Goal: Check status: Check status

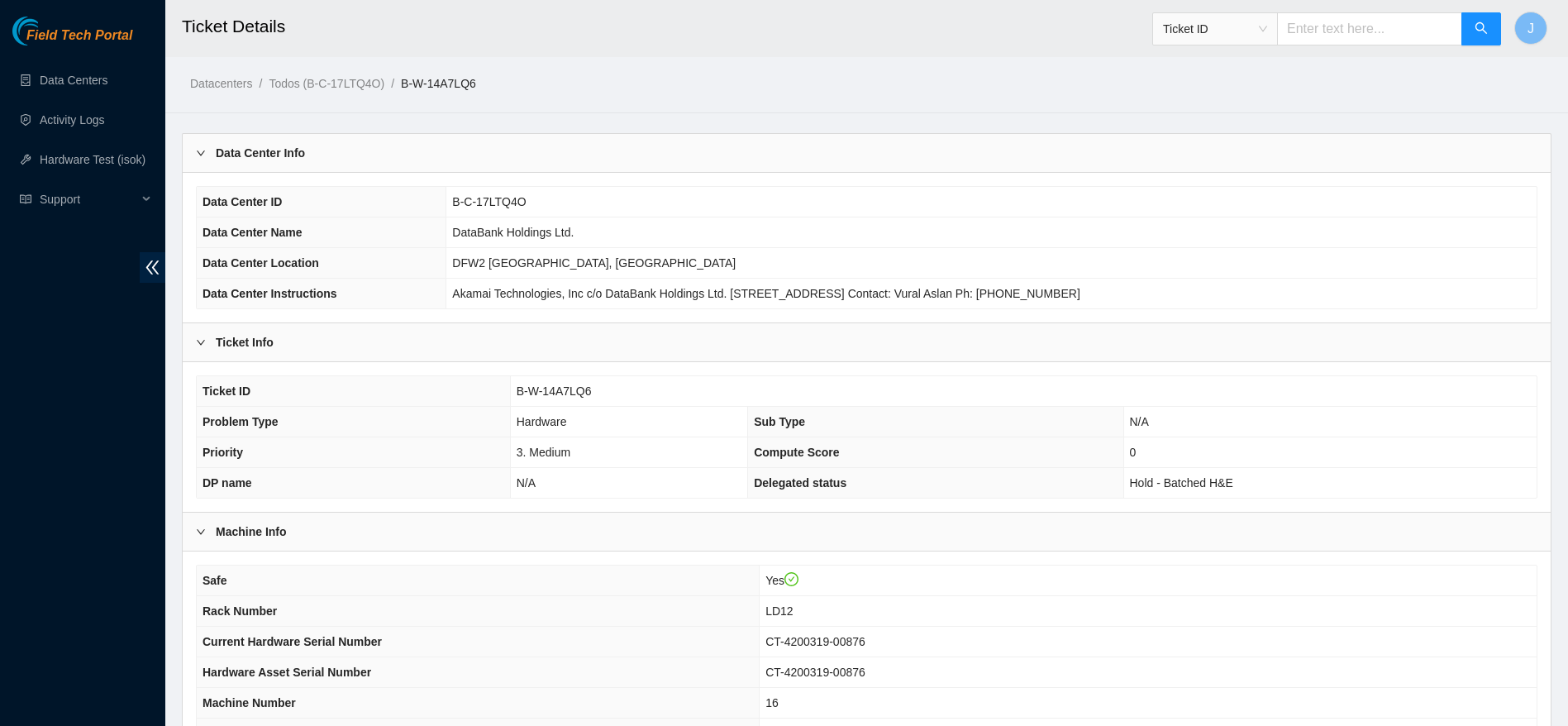
scroll to position [631, 0]
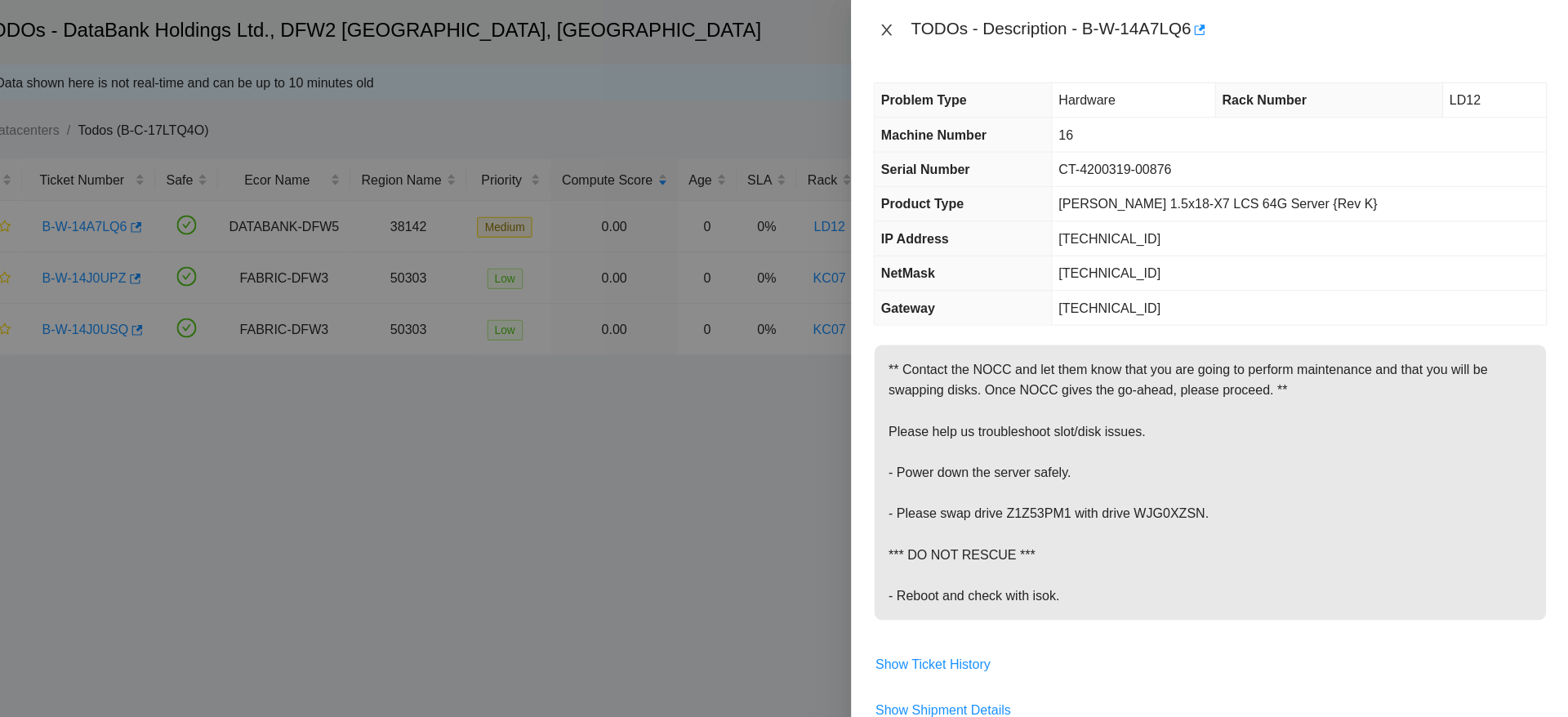
click at [973, 30] on icon "close" at bounding box center [971, 26] width 13 height 13
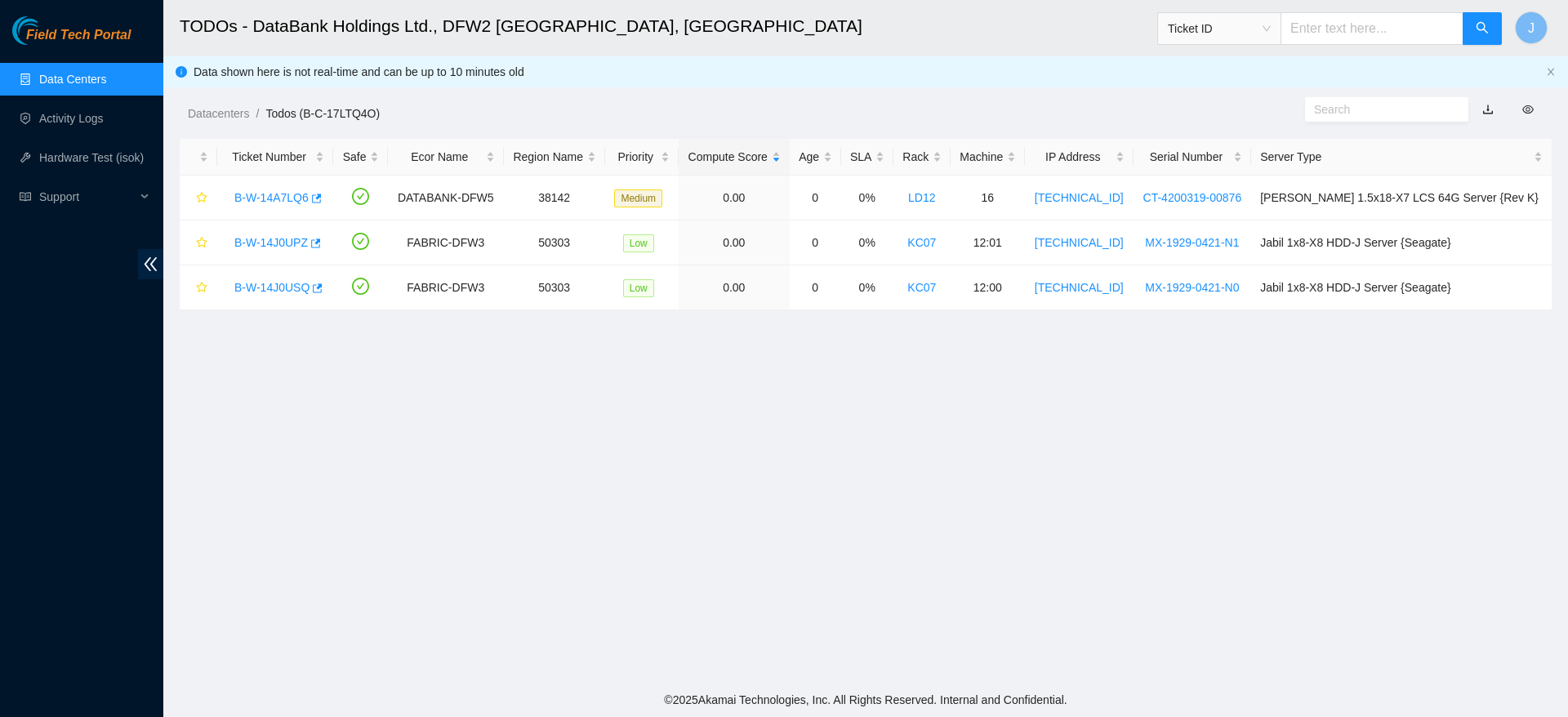
click at [97, 79] on link "Data Centers" at bounding box center [73, 80] width 67 height 13
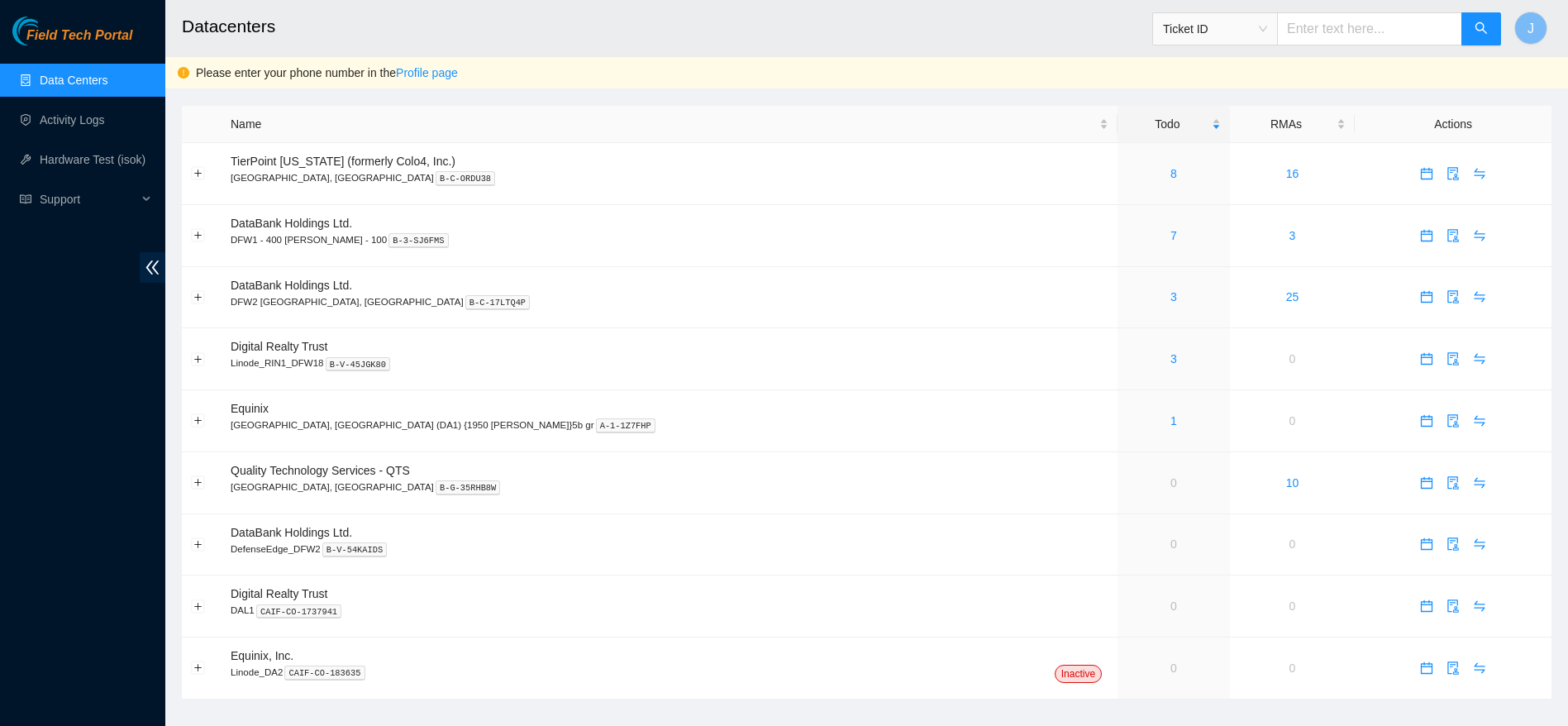
click at [98, 80] on link "Data Centers" at bounding box center [74, 81] width 68 height 13
click at [1414, 300] on span "calendar" at bounding box center [1427, 297] width 25 height 13
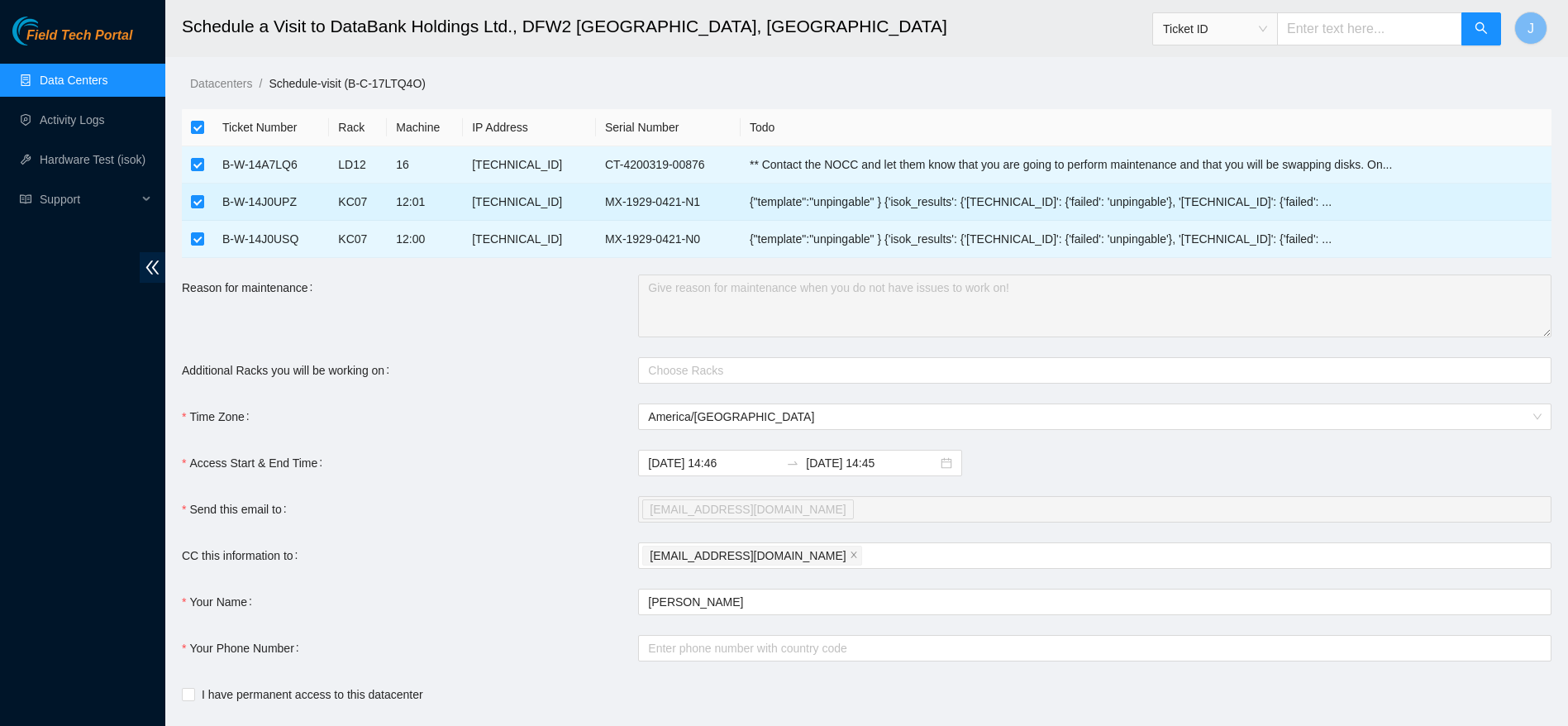
click at [279, 195] on td "B-W-14J0UPZ" at bounding box center [271, 202] width 115 height 37
click at [209, 197] on td at bounding box center [198, 202] width 32 height 37
click at [196, 198] on input "checkbox" at bounding box center [198, 202] width 13 height 13
checkbox input "false"
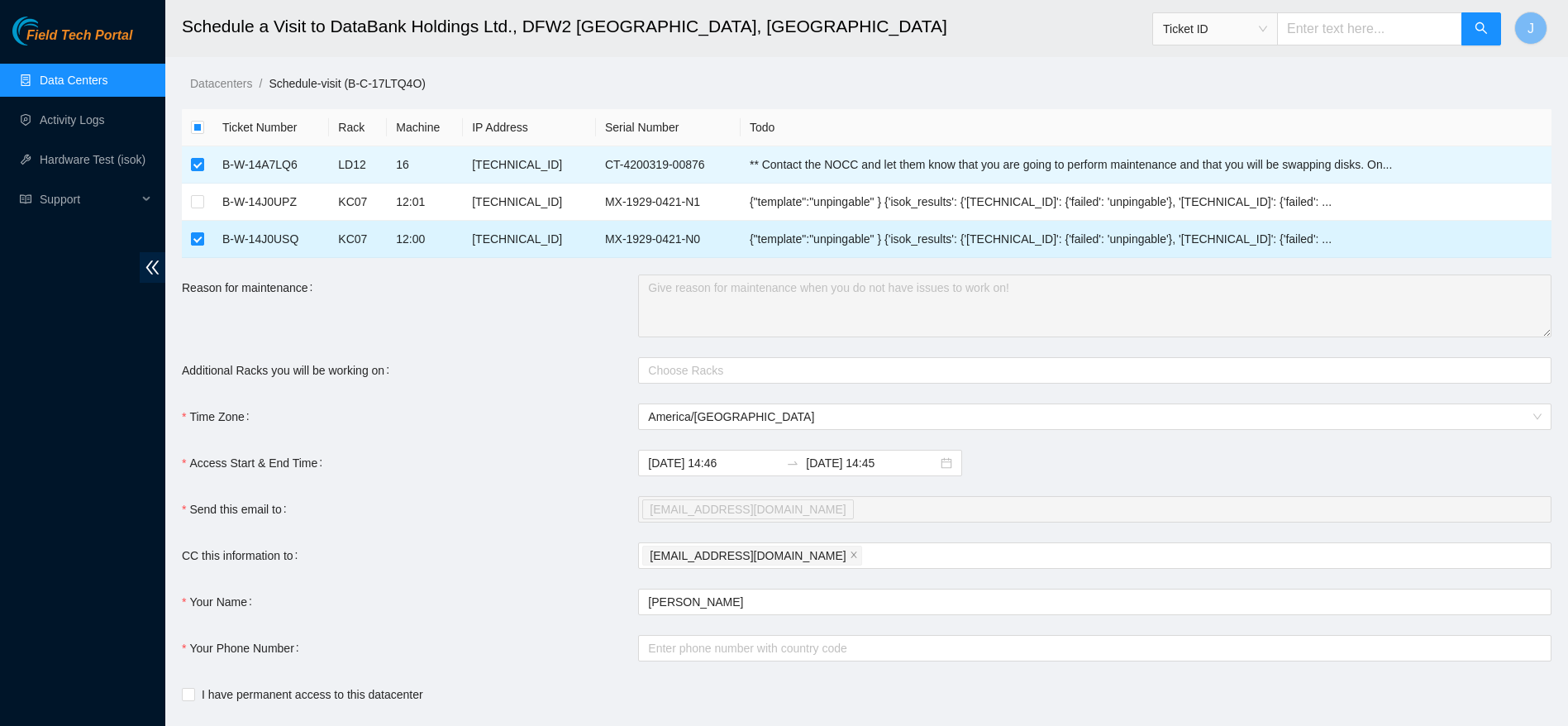
click at [195, 244] on input "checkbox" at bounding box center [198, 239] width 13 height 13
checkbox input "false"
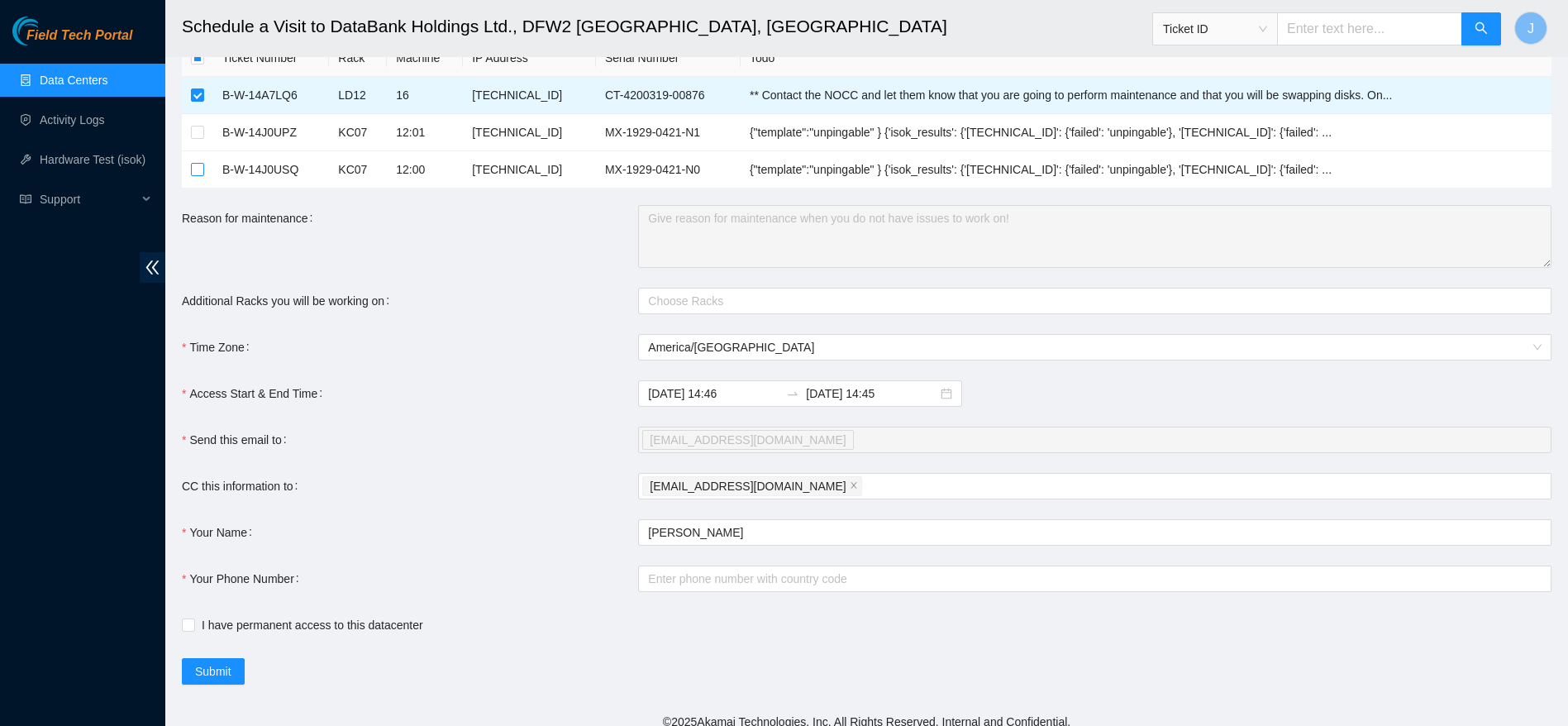
scroll to position [83, 0]
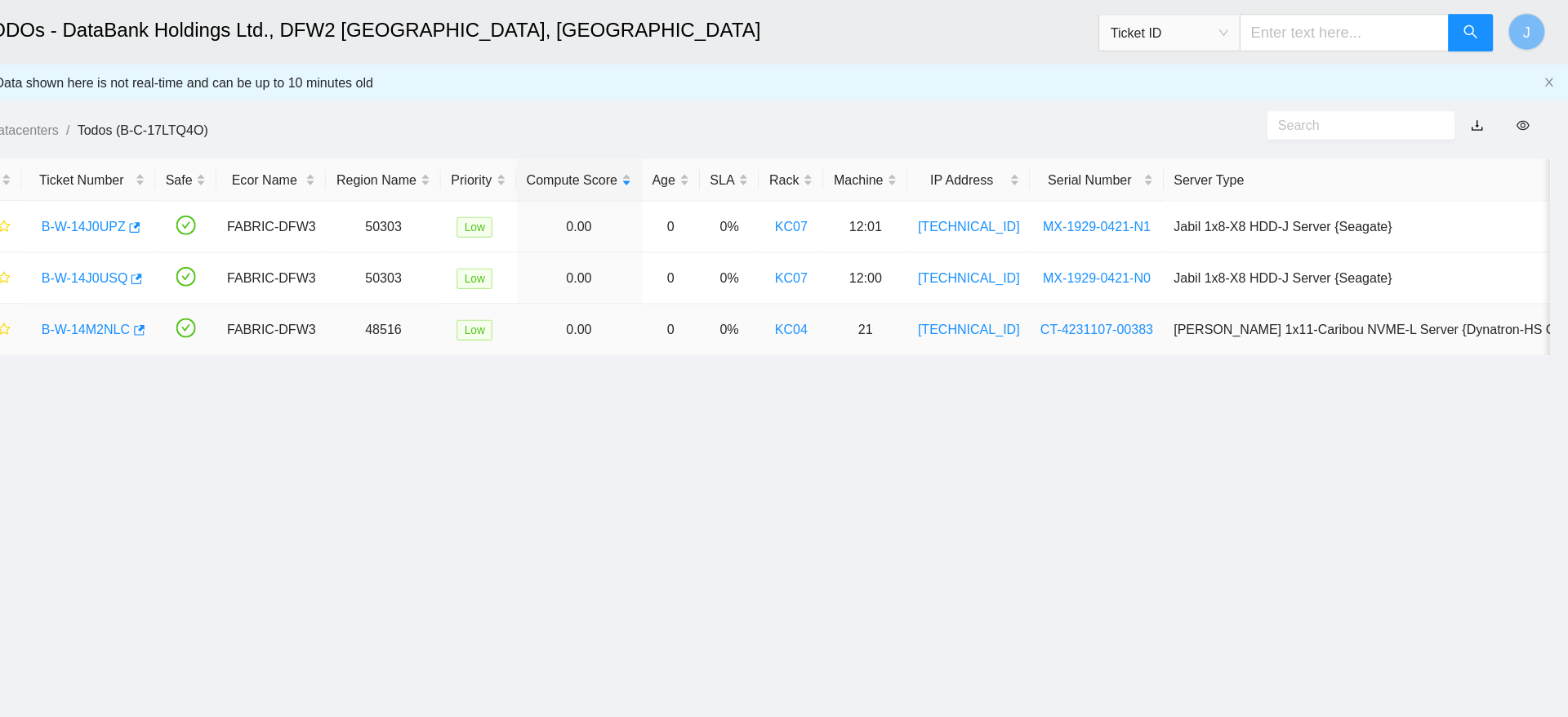
click at [288, 290] on link "B-W-14M2NLC" at bounding box center [273, 287] width 78 height 13
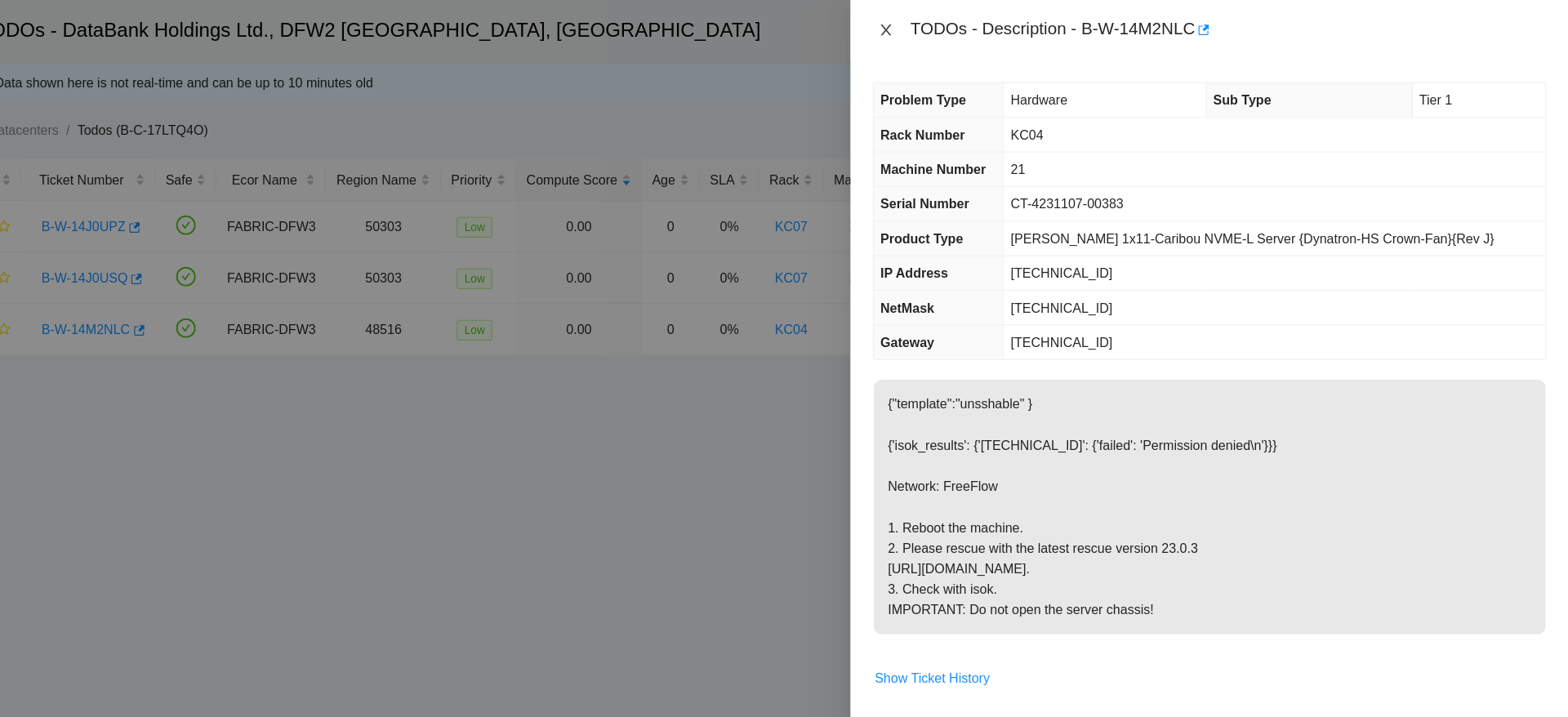
click at [968, 25] on icon "close" at bounding box center [971, 26] width 13 height 13
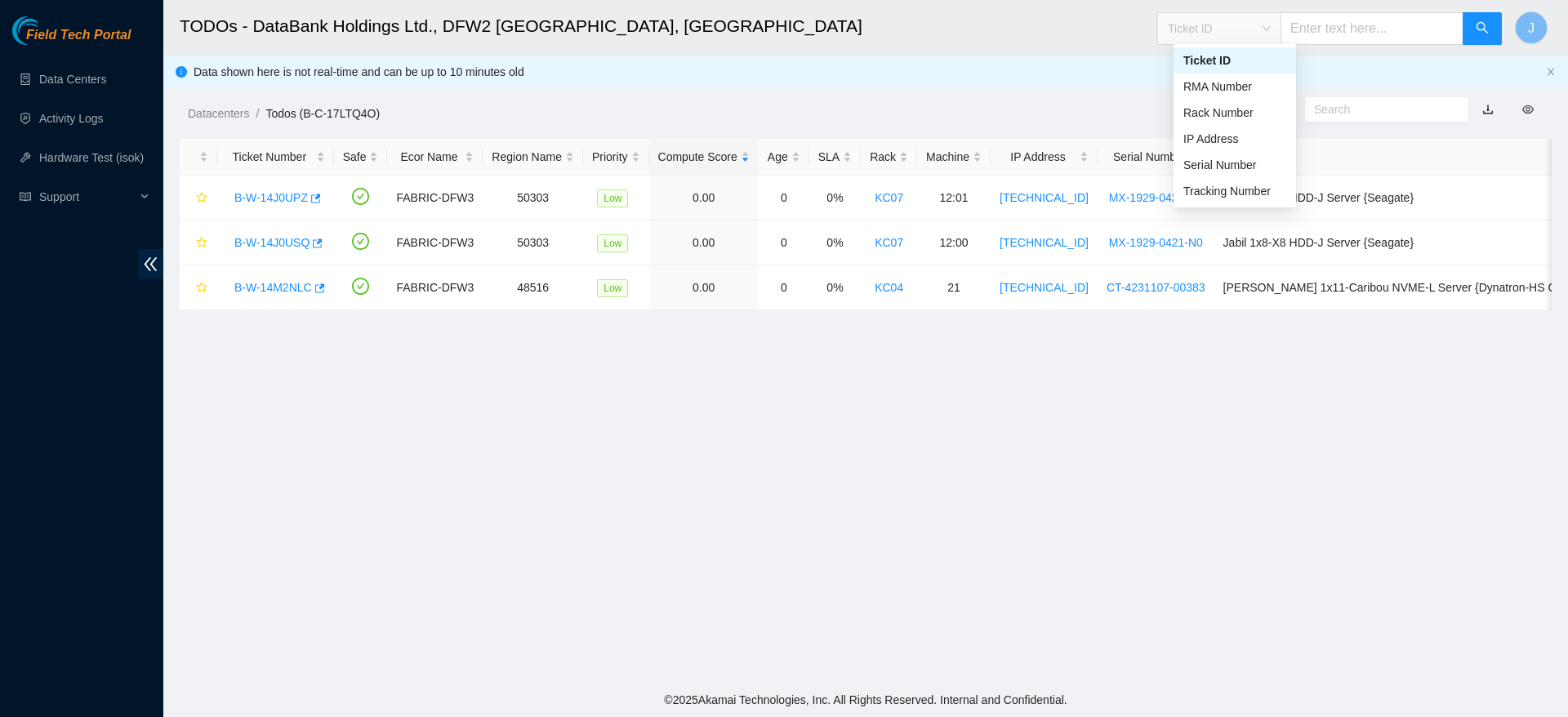
click at [1210, 39] on span "Ticket ID" at bounding box center [1218, 29] width 103 height 25
click at [1221, 195] on div "Tracking Number" at bounding box center [1234, 191] width 103 height 18
click at [1377, 28] on input "text" at bounding box center [1371, 29] width 183 height 33
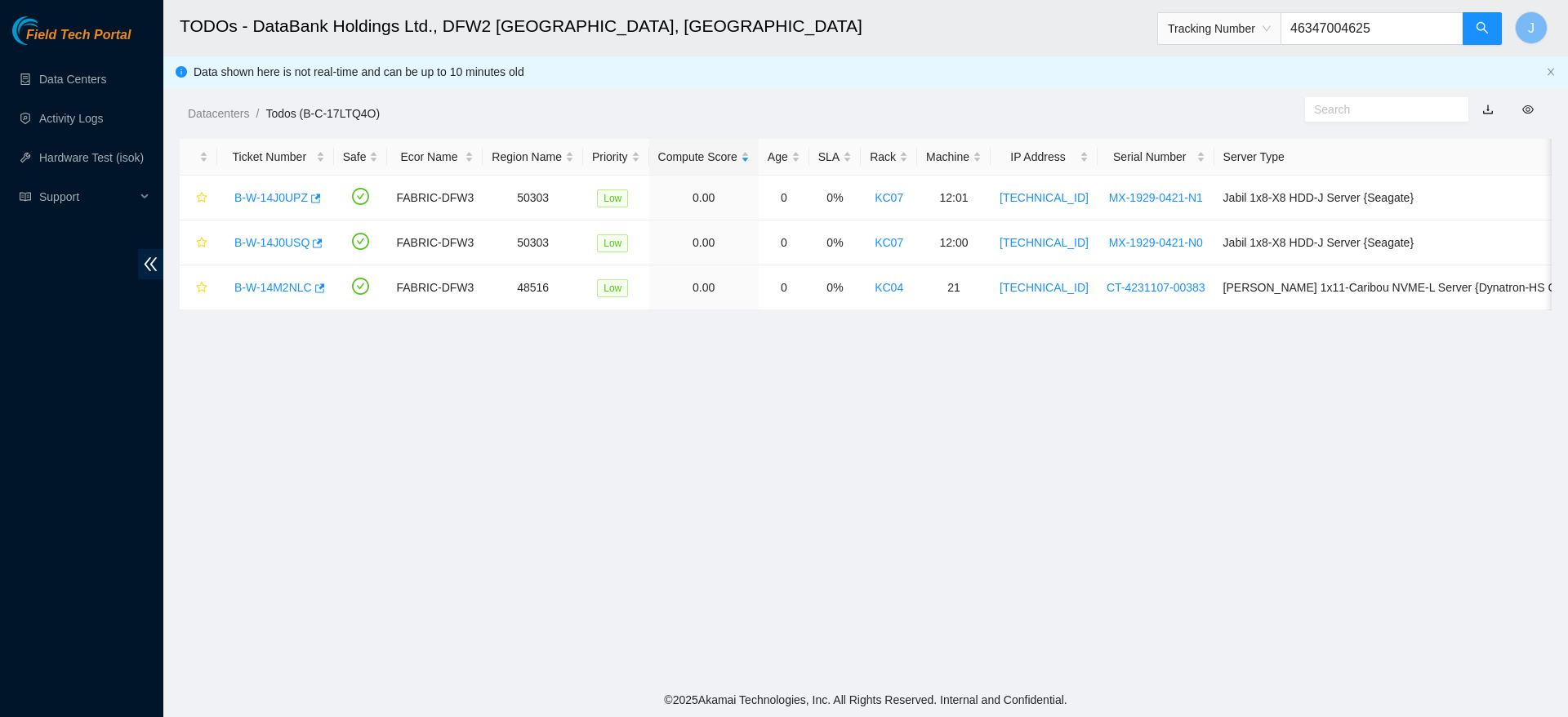
type input "463470046255"
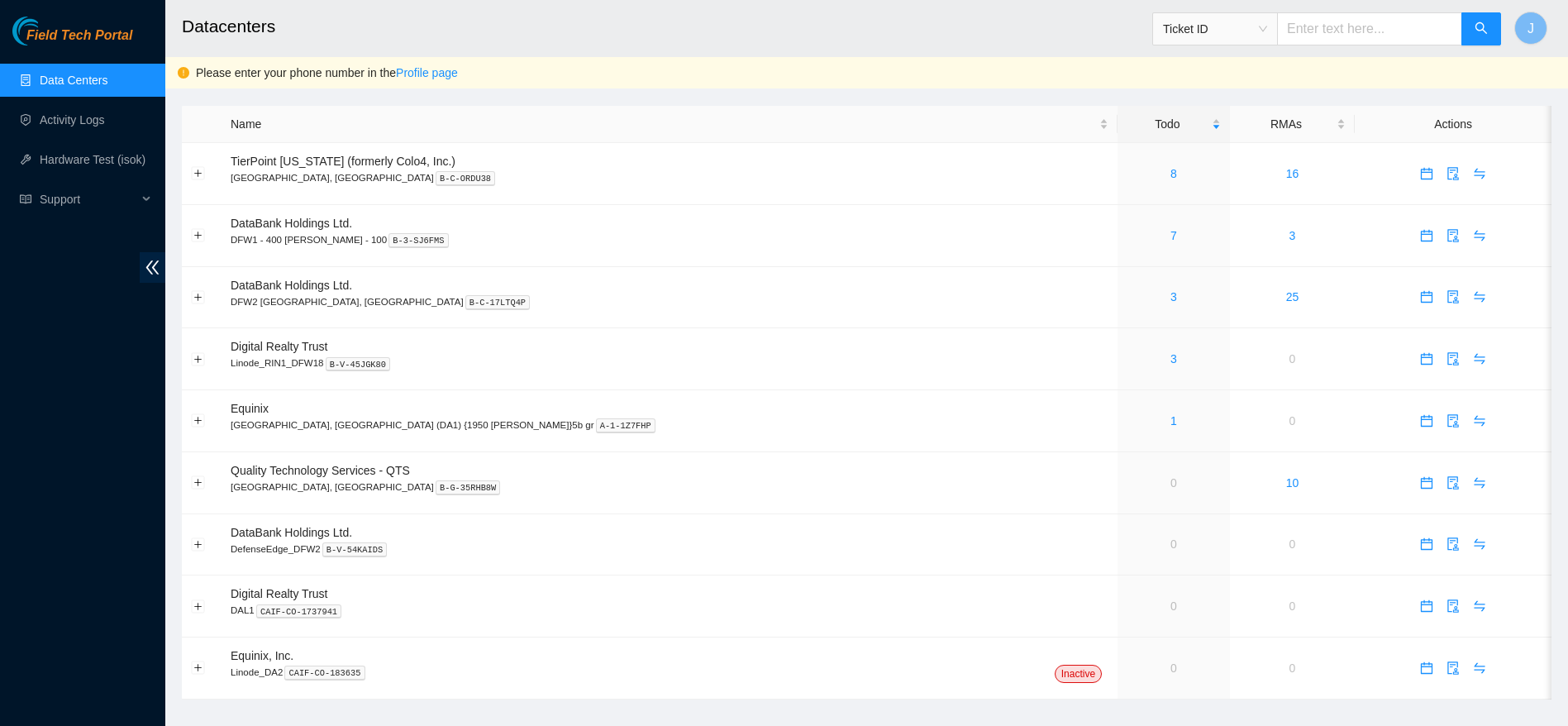
click at [1319, 47] on div "Ticket ID" at bounding box center [1326, 29] width 350 height 53
click at [1330, 32] on input "text" at bounding box center [1369, 29] width 185 height 33
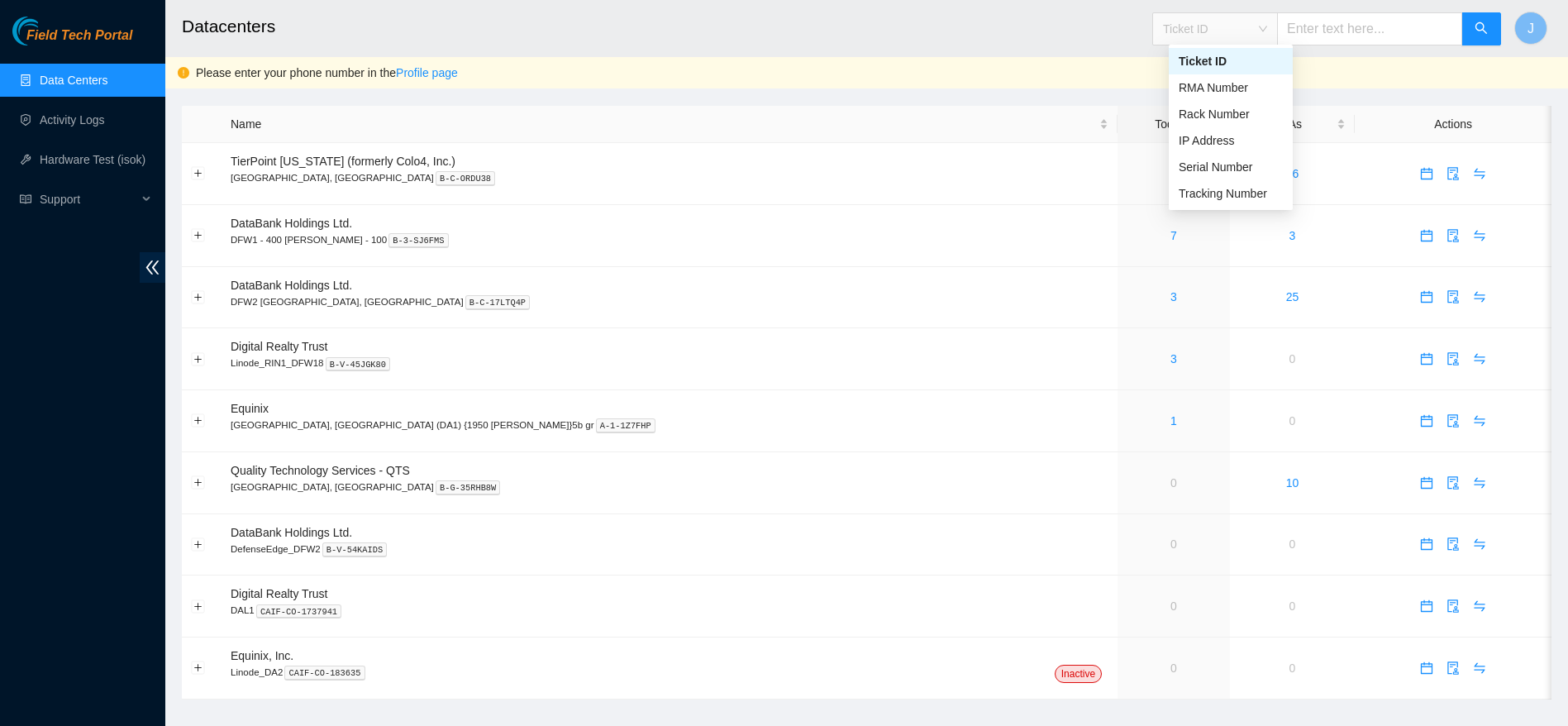
click at [1276, 27] on div "Ticket ID" at bounding box center [1214, 29] width 124 height 27
click at [1234, 194] on div "Tracking Number" at bounding box center [1230, 194] width 104 height 18
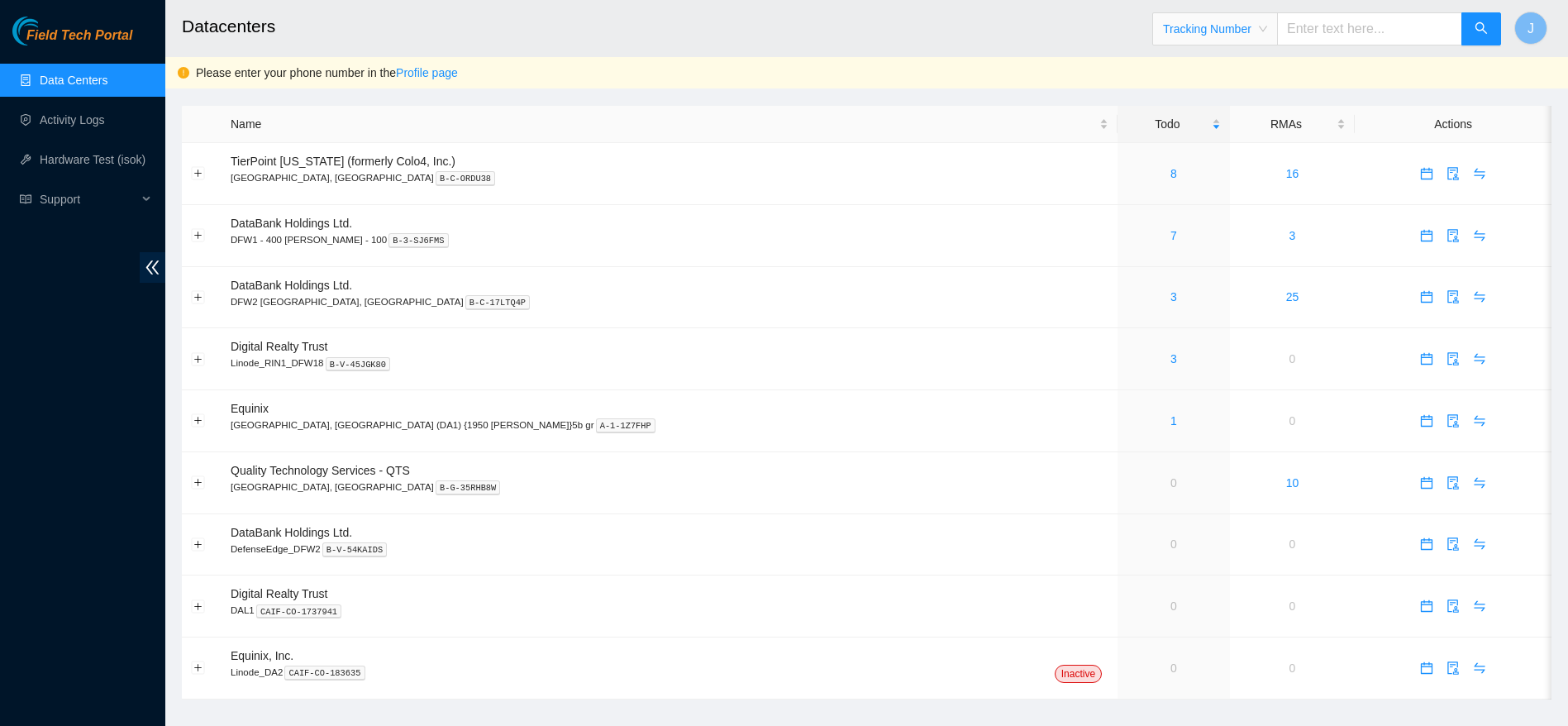
click at [1329, 29] on input "text" at bounding box center [1369, 29] width 185 height 33
type input "463470046255"
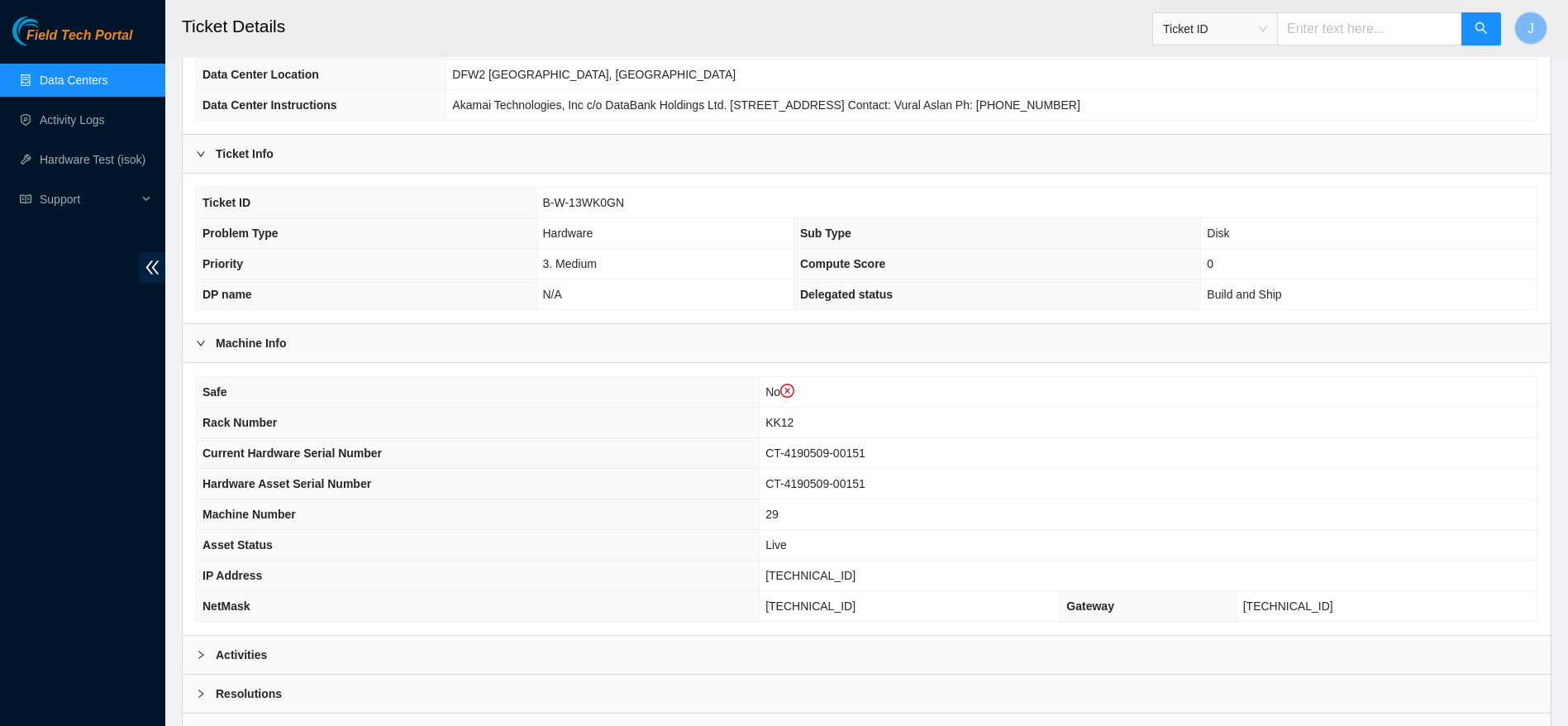
scroll to position [221, 0]
click at [1240, 30] on span "Ticket ID" at bounding box center [1214, 29] width 104 height 25
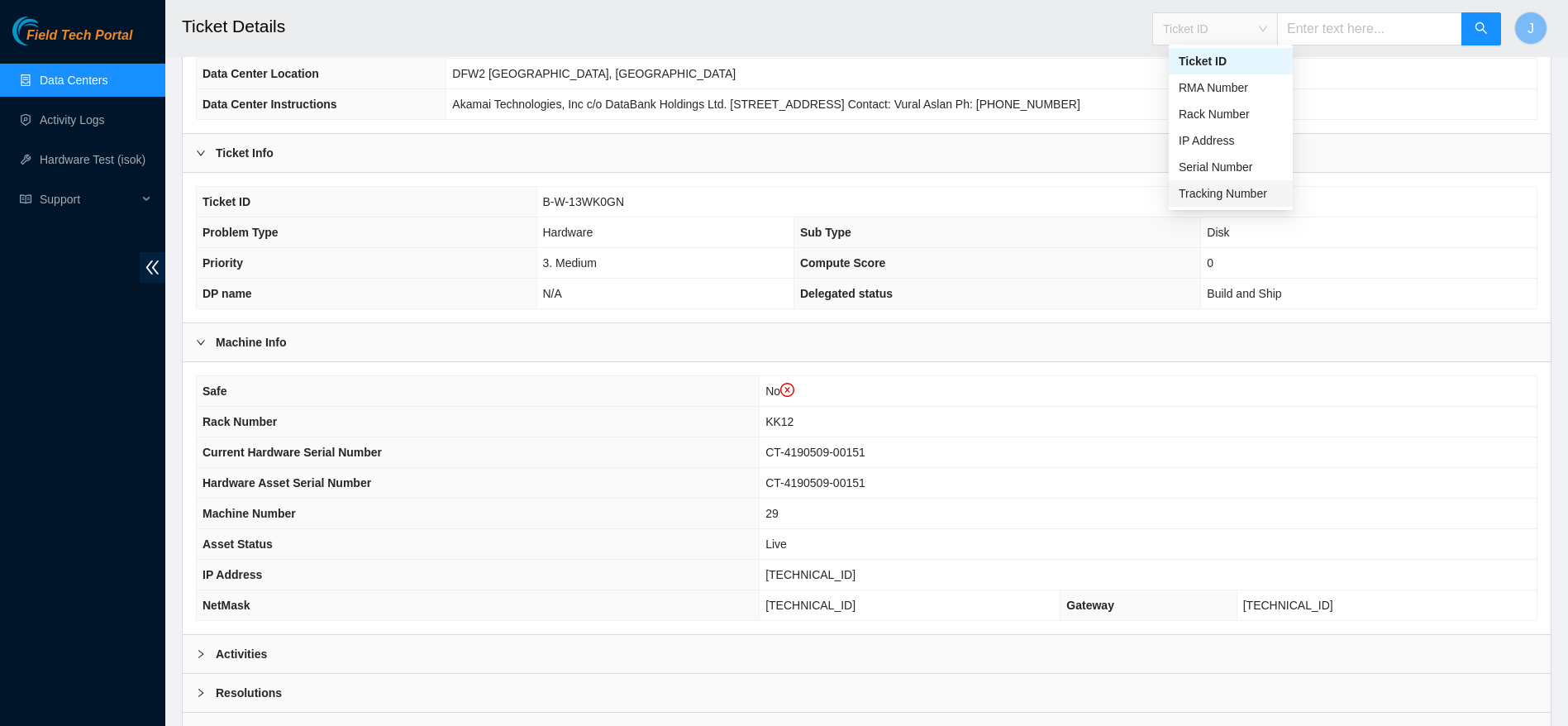
click at [1210, 188] on div "Tracking Number" at bounding box center [1230, 194] width 104 height 18
click at [1210, 188] on body "Field Tech Portal Data Centers Activity Logs Hardware Test (isok) Support Ticke…" at bounding box center [784, 142] width 1568 height 726
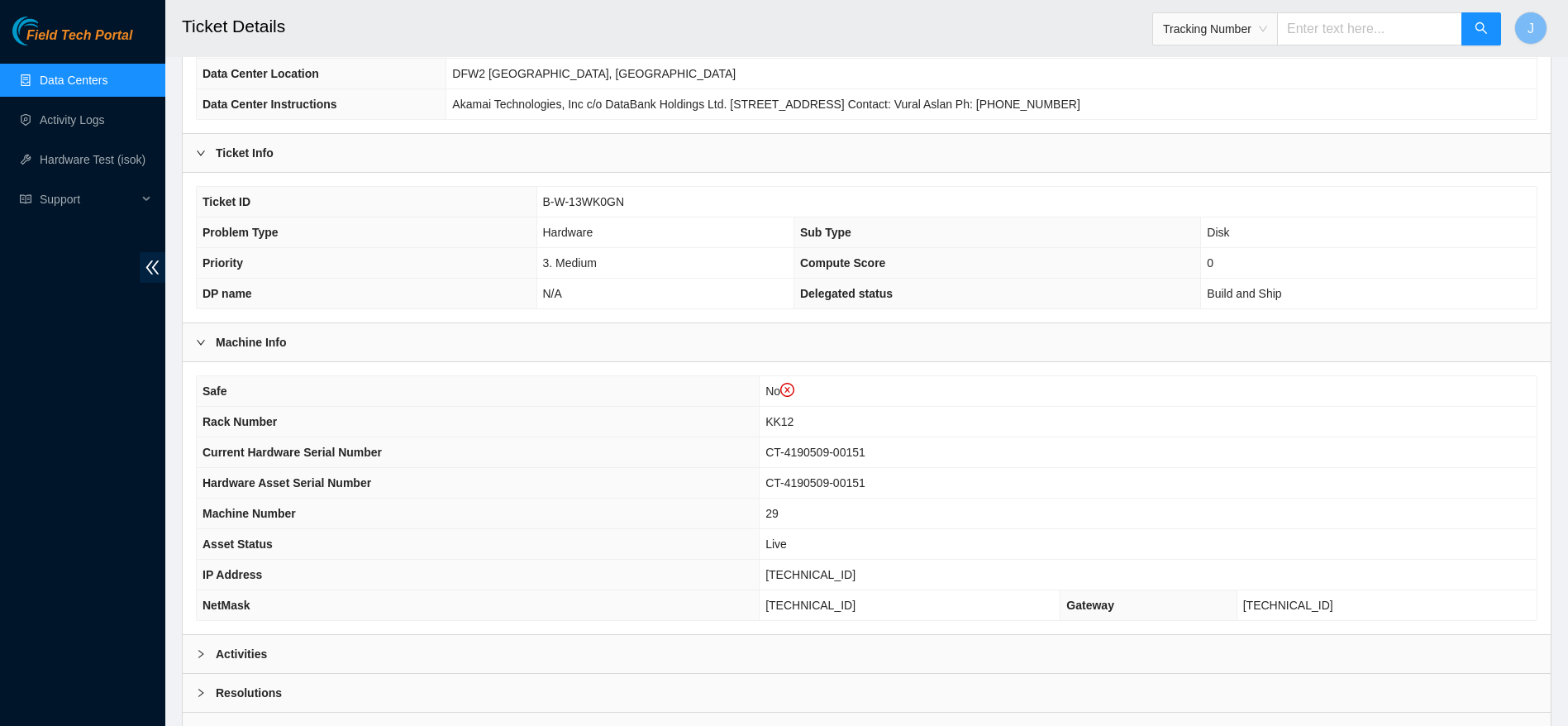
click at [1348, 32] on input "text" at bounding box center [1369, 29] width 185 height 33
type input "463470046314"
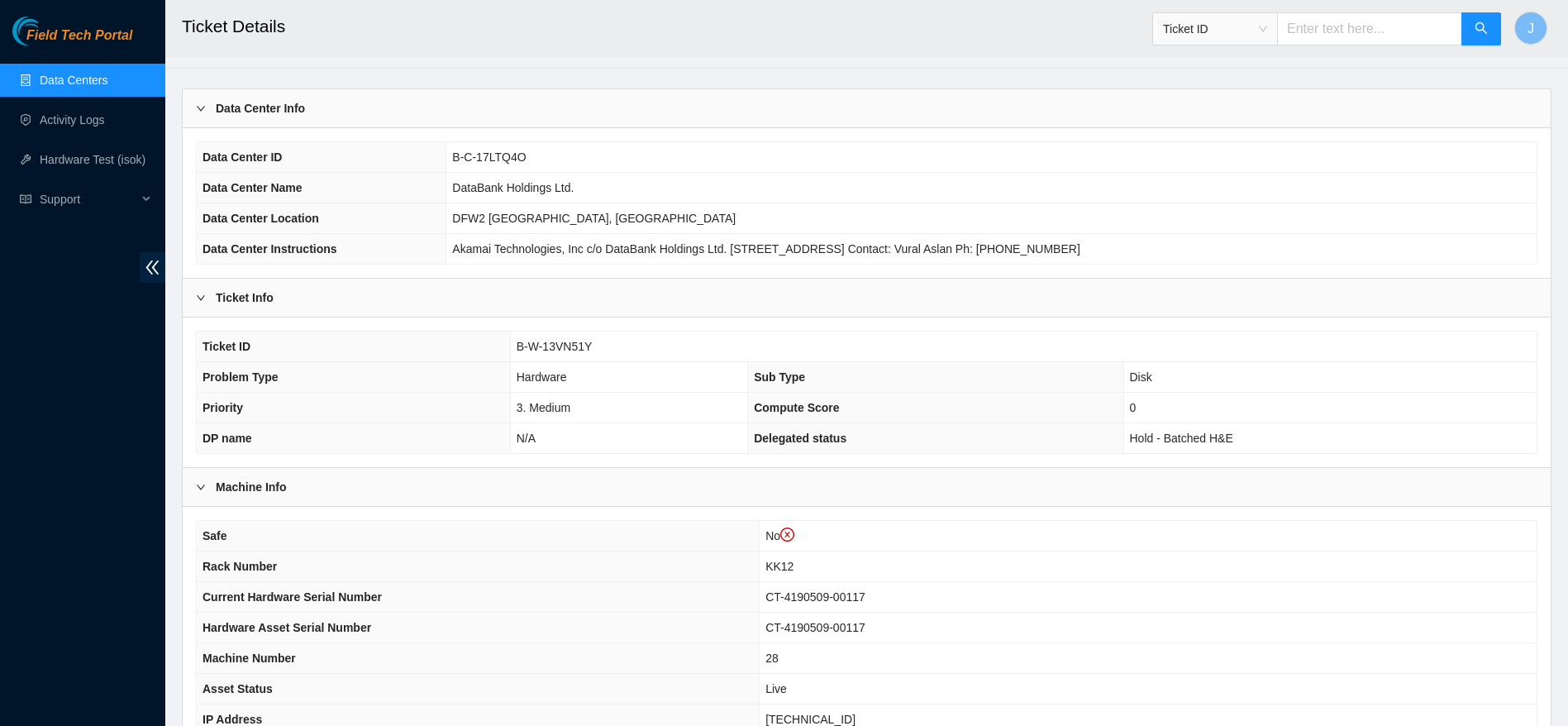
scroll to position [77, 0]
click at [1348, 32] on input "text" at bounding box center [1369, 29] width 185 height 33
drag, startPoint x: 1348, startPoint y: 32, endPoint x: 1280, endPoint y: 37, distance: 68.2
click at [1280, 37] on span "Ticket ID" at bounding box center [1326, 29] width 350 height 33
click at [1267, 37] on span "Ticket ID" at bounding box center [1214, 29] width 104 height 25
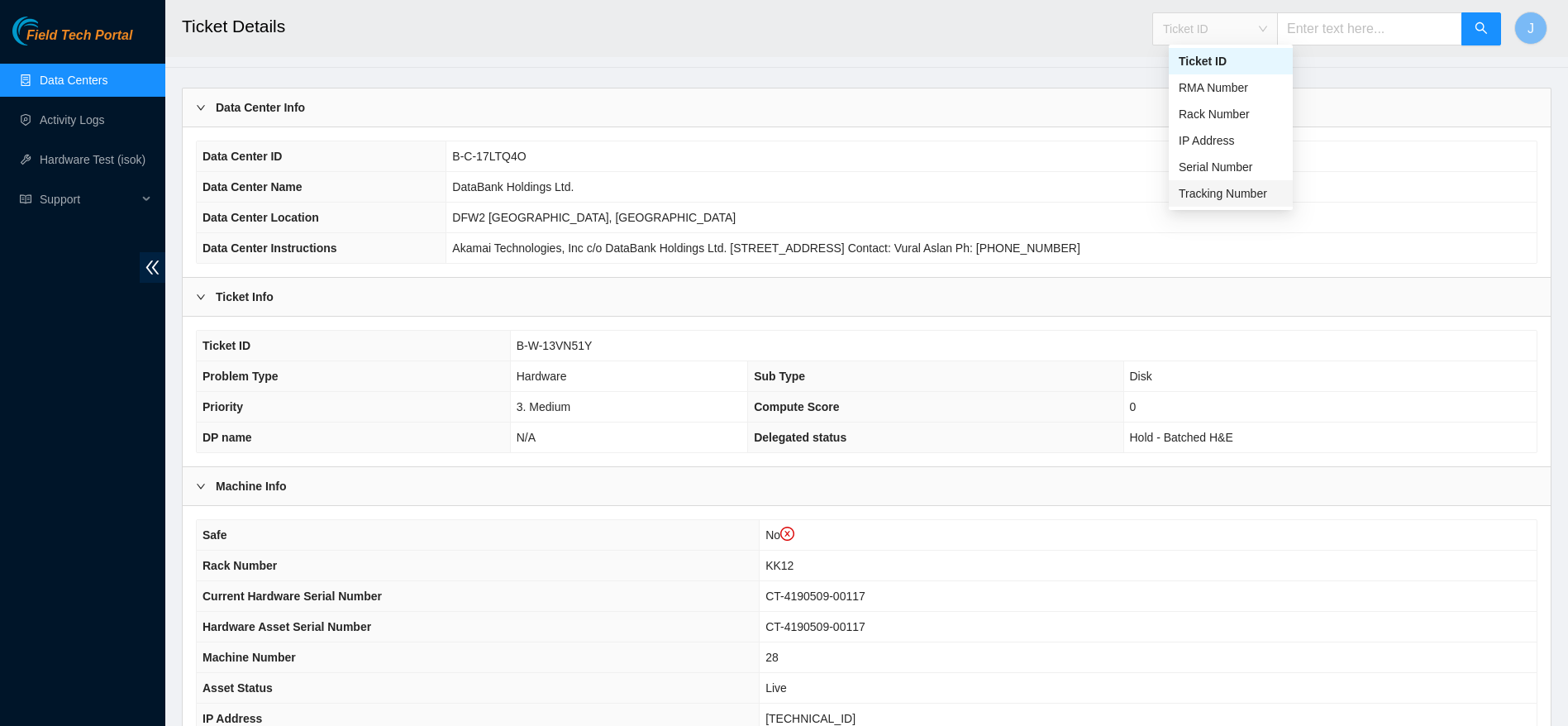
click at [1249, 198] on div "Tracking Number" at bounding box center [1230, 194] width 104 height 18
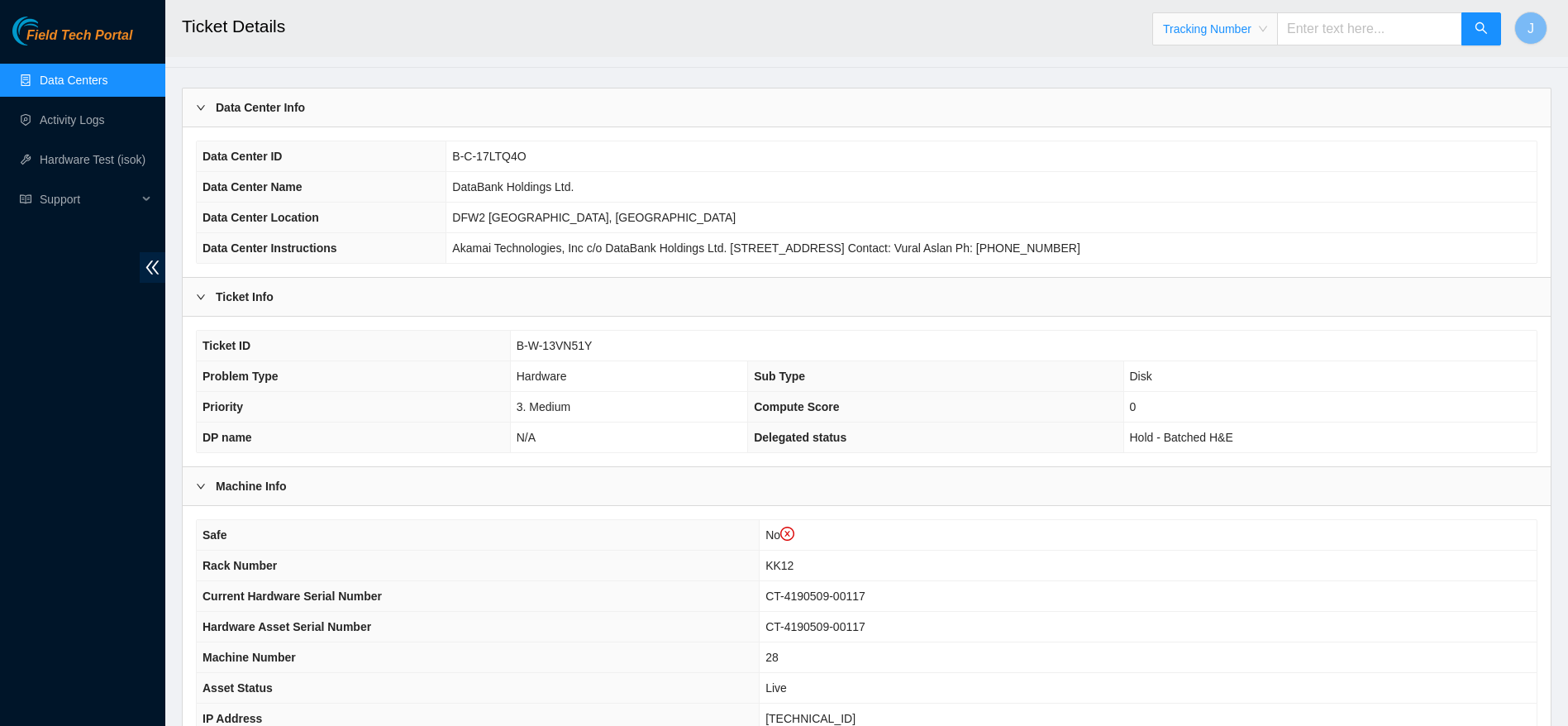
click at [1362, 34] on input "text" at bounding box center [1369, 29] width 185 height 33
type input "463470046358"
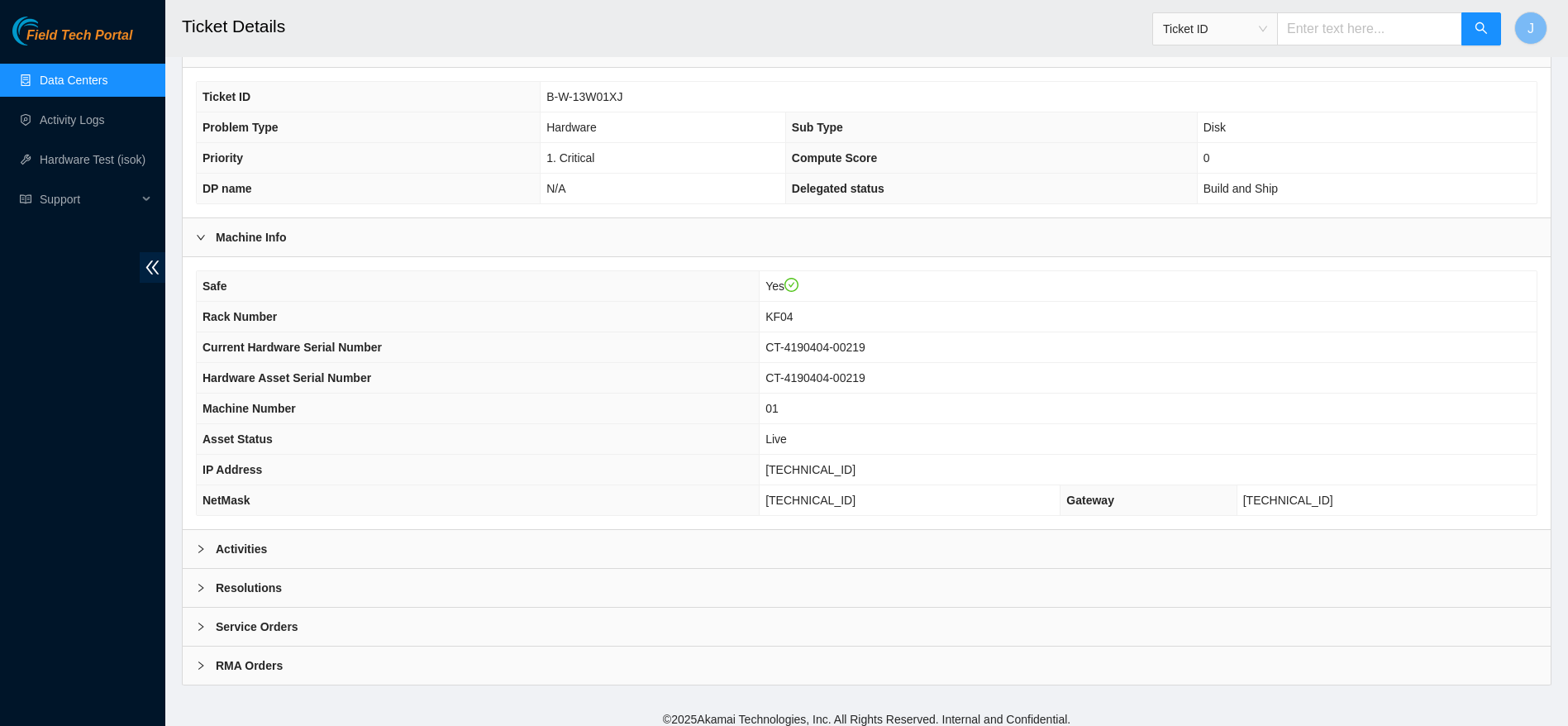
scroll to position [305, 0]
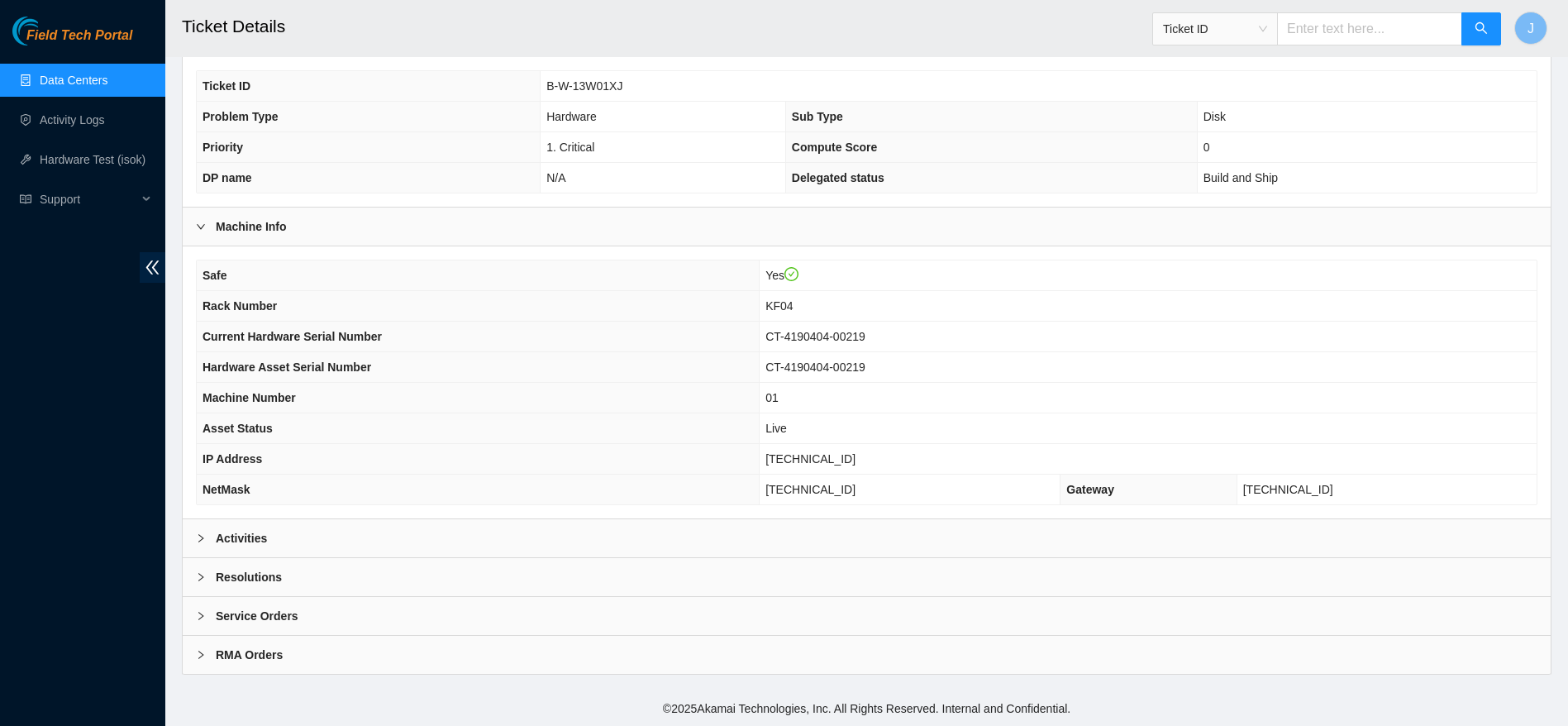
click at [79, 86] on link "Data Centers" at bounding box center [74, 81] width 68 height 13
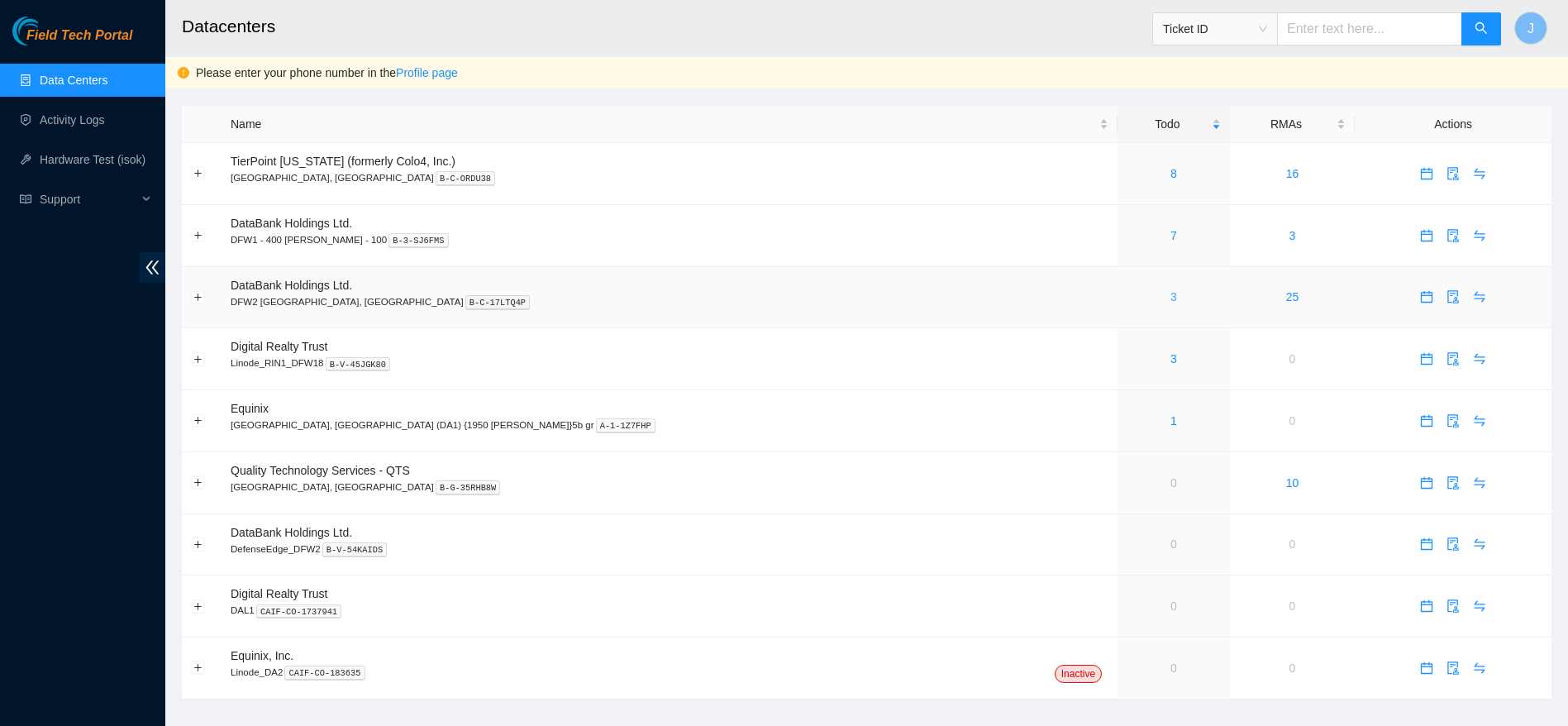
click at [1170, 295] on link "3" at bounding box center [1174, 297] width 7 height 13
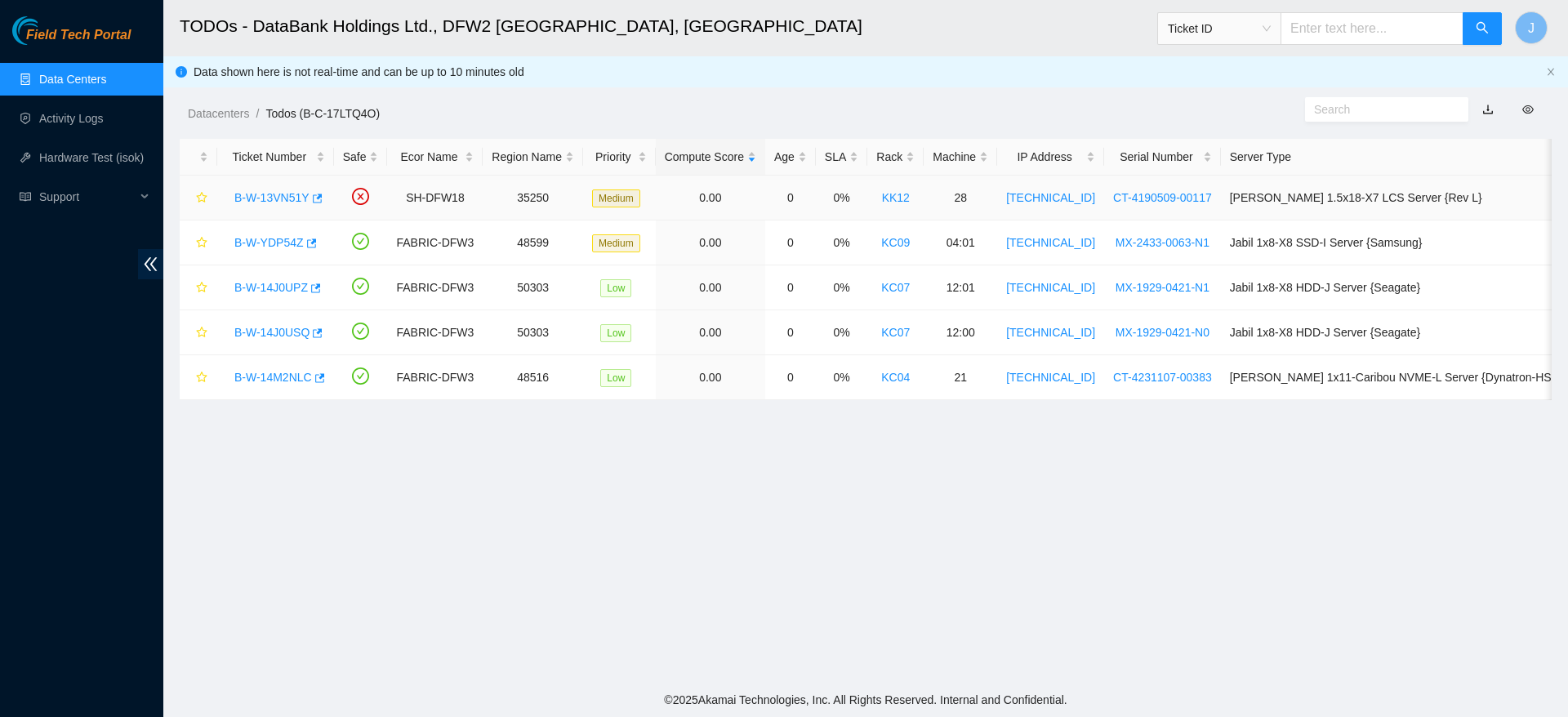
click at [282, 191] on link "B-W-13VN51Y" at bounding box center [272, 198] width 75 height 13
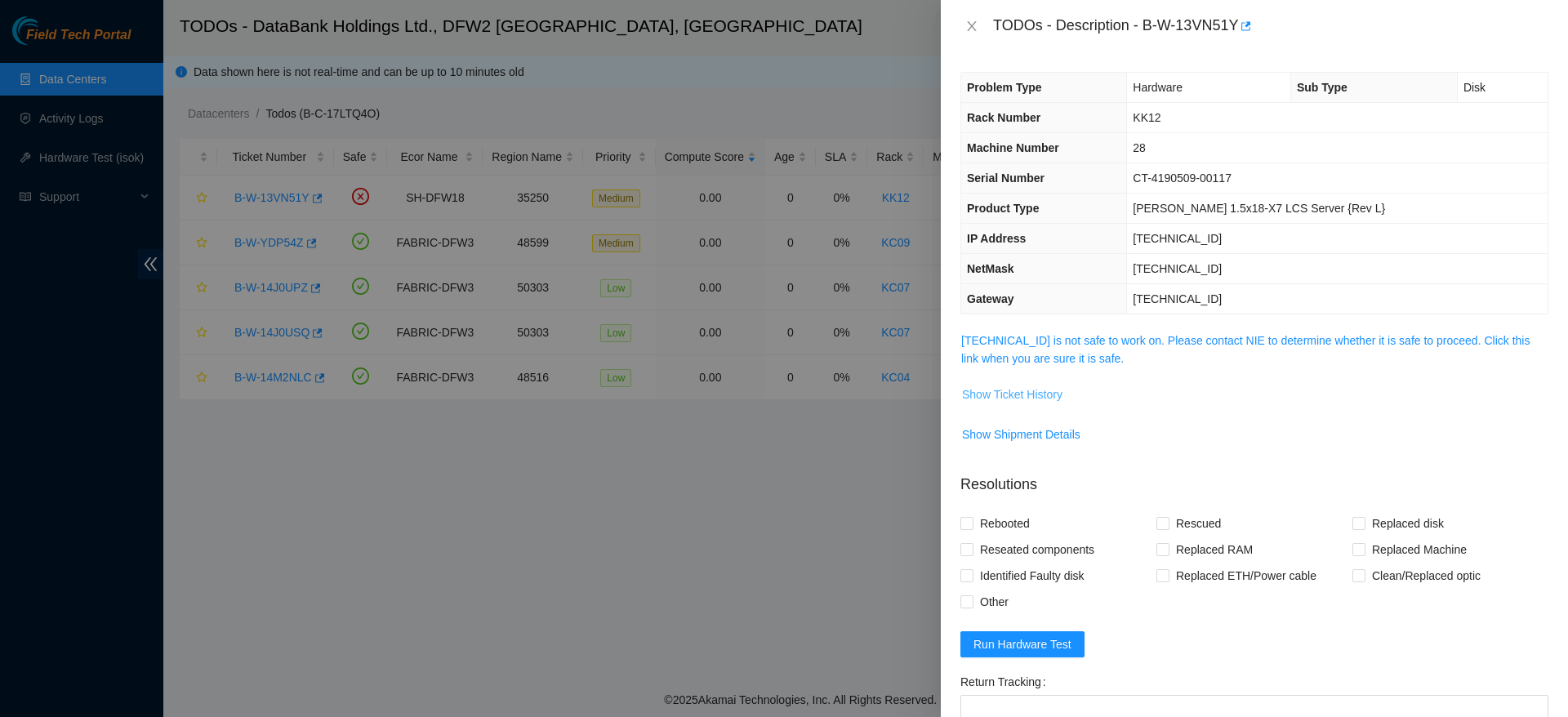
click at [1023, 396] on span "Show Ticket History" at bounding box center [1012, 395] width 100 height 18
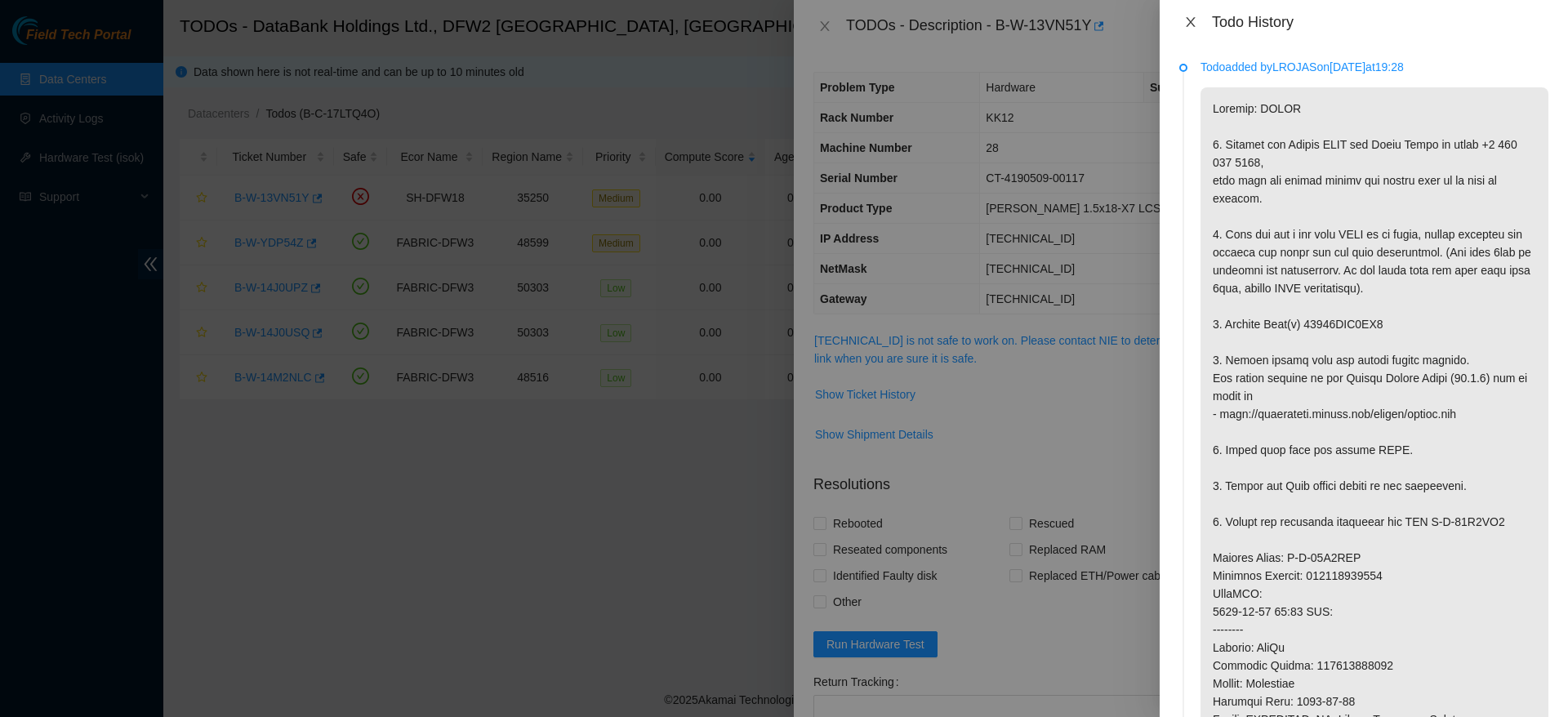
click at [1195, 19] on icon "close" at bounding box center [1191, 22] width 13 height 13
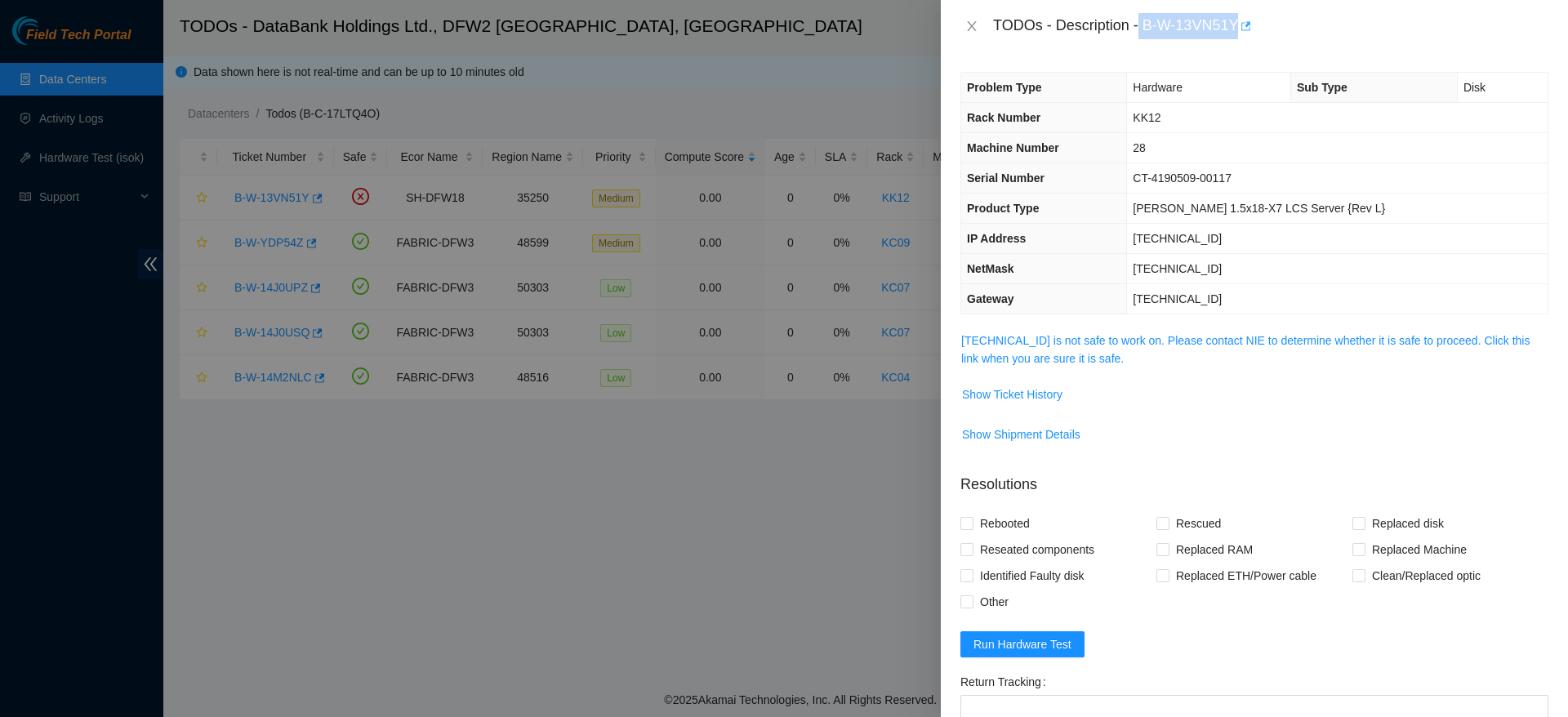
drag, startPoint x: 1140, startPoint y: 20, endPoint x: 1246, endPoint y: 26, distance: 106.2
click at [1246, 26] on div "TODOs - Description - B-W-13VN51Y" at bounding box center [1270, 26] width 555 height 26
copy div "B-W-13VN51Y"
click at [1303, 224] on td "[TECHNICAL_ID]" at bounding box center [1337, 239] width 420 height 30
drag, startPoint x: 1144, startPoint y: 27, endPoint x: 1252, endPoint y: 16, distance: 108.6
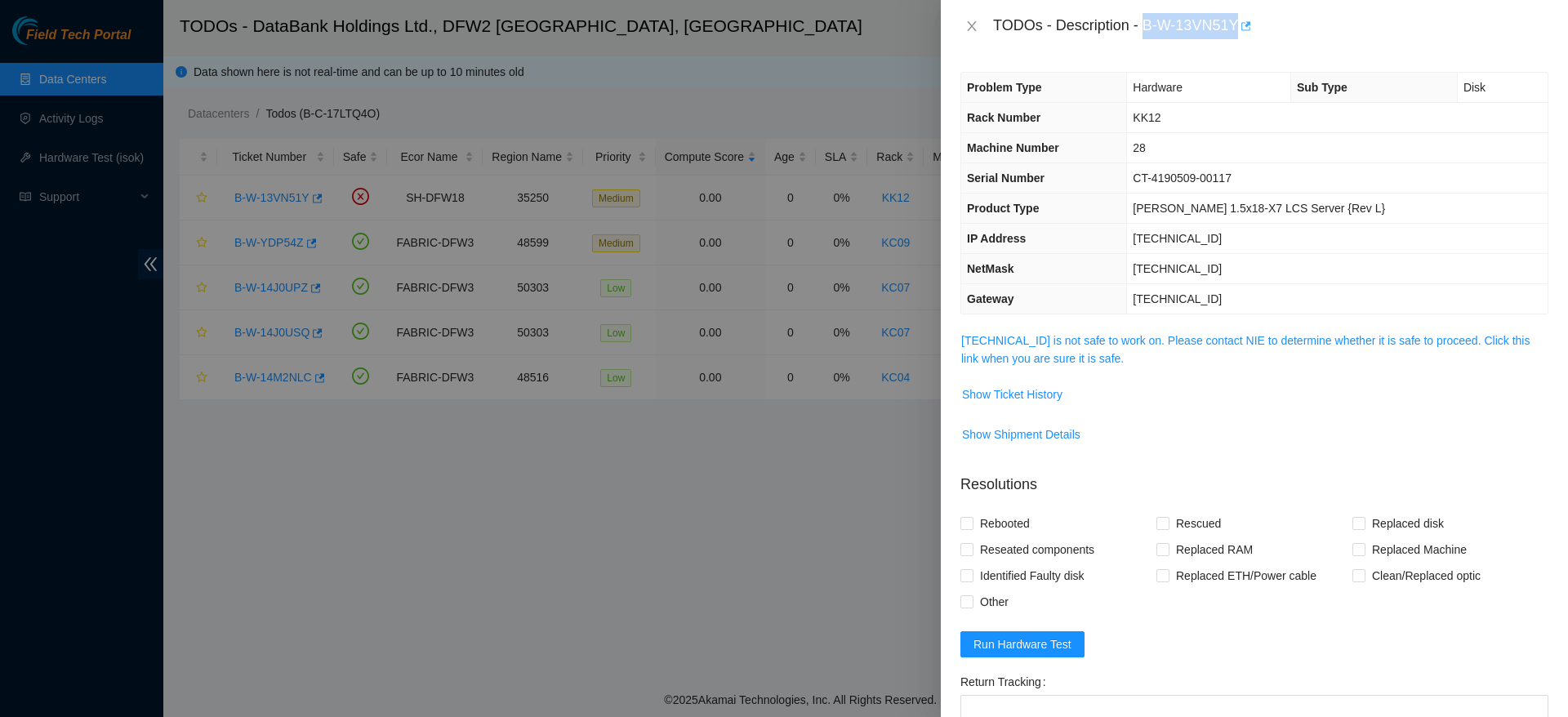
click at [1252, 16] on div "TODOs - Description - B-W-13VN51Y" at bounding box center [1270, 26] width 555 height 26
copy div "B-W-13VN51Y"
click at [966, 30] on icon "close" at bounding box center [971, 26] width 13 height 13
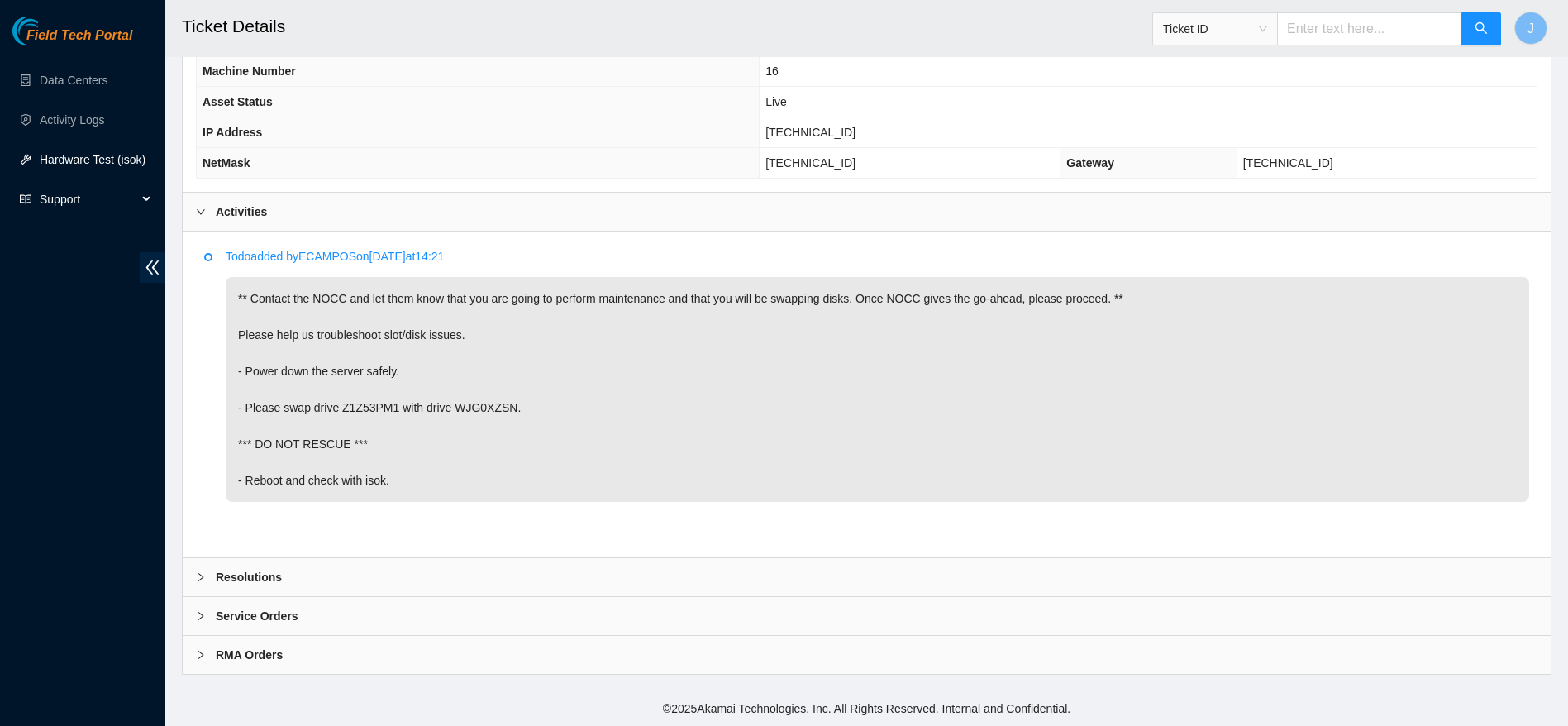
scroll to position [631, 0]
click at [50, 86] on link "Data Centers" at bounding box center [74, 81] width 68 height 13
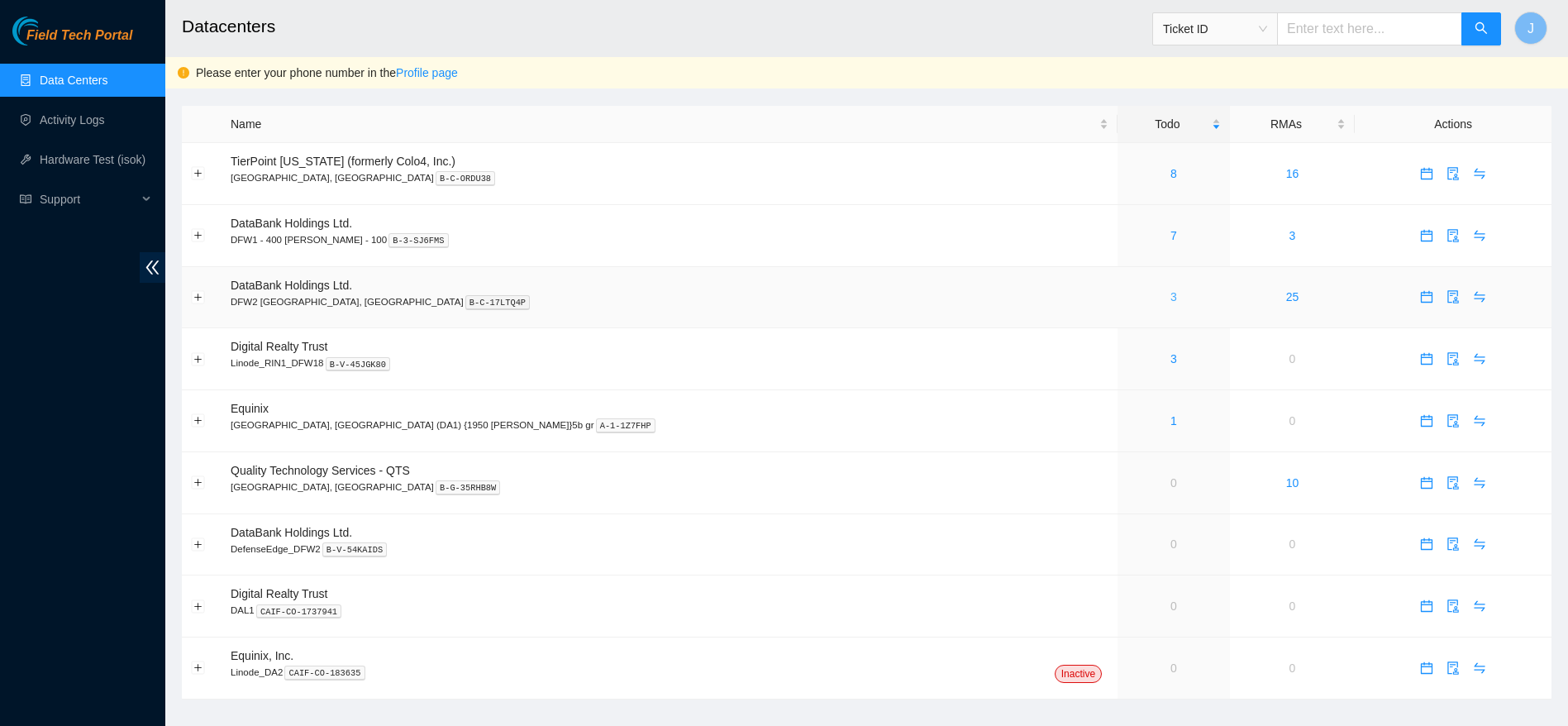
click at [1170, 295] on link "3" at bounding box center [1174, 297] width 7 height 13
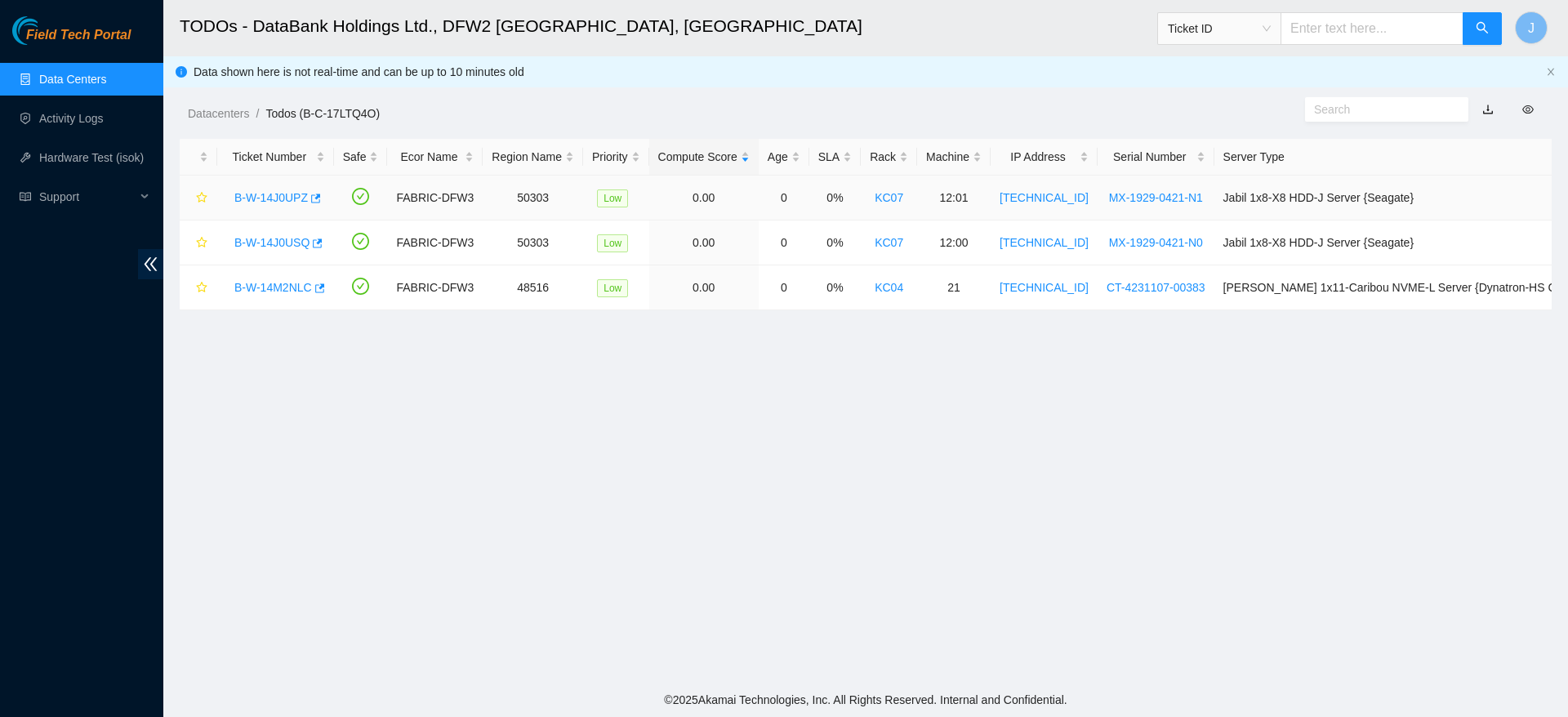
click at [272, 195] on link "B-W-14J0UPZ" at bounding box center [272, 198] width 74 height 13
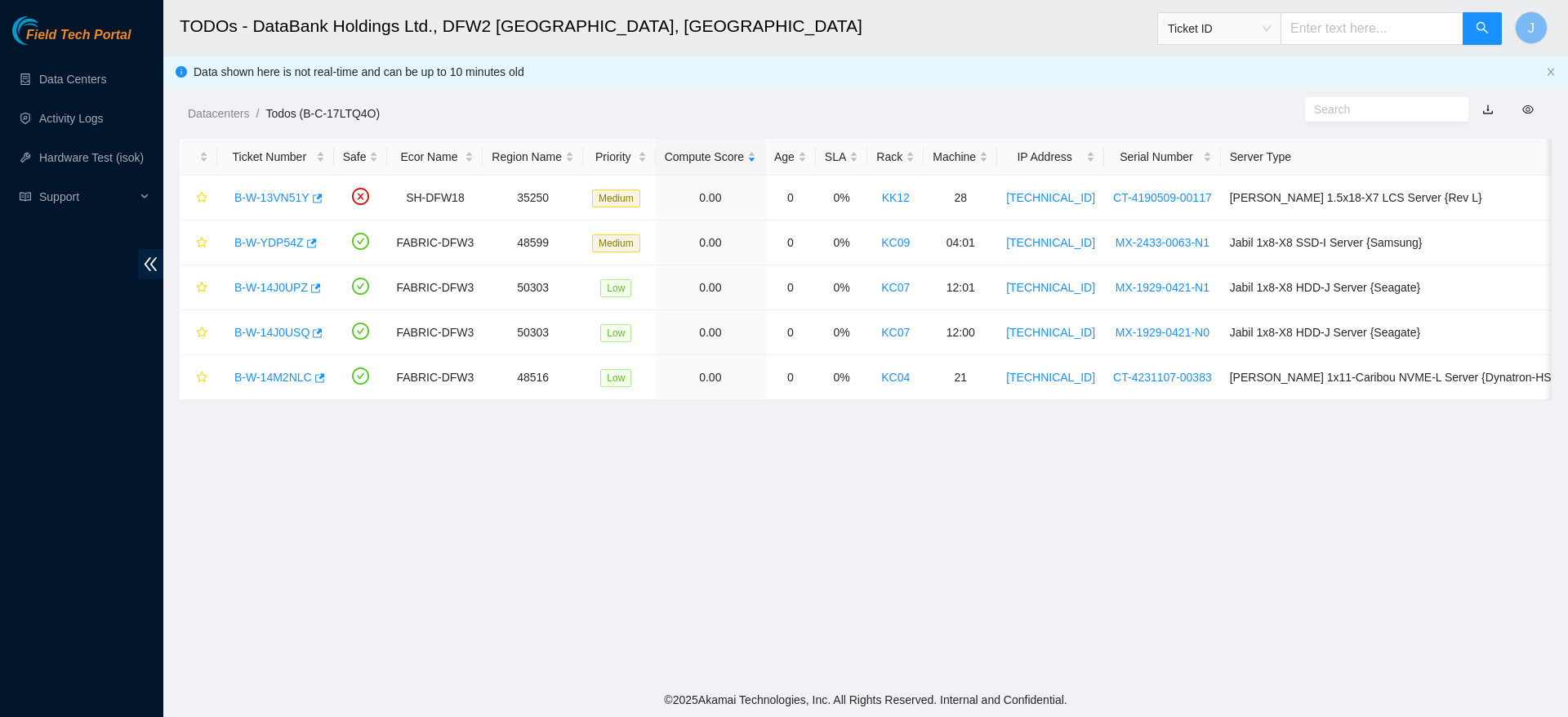
click at [637, 581] on main "TODOs - DataBank Holdings Ltd., DFW2 [GEOGRAPHIC_DATA], [GEOGRAPHIC_DATA] Ticke…" at bounding box center [866, 341] width 1405 height 683
click at [1141, 619] on main "TODOs - DataBank Holdings Ltd., DFW2 [GEOGRAPHIC_DATA], [GEOGRAPHIC_DATA] Ticke…" at bounding box center [866, 341] width 1405 height 683
click at [672, 505] on main "TODOs - DataBank Holdings Ltd., DFW2 [GEOGRAPHIC_DATA], [GEOGRAPHIC_DATA] Ticke…" at bounding box center [866, 341] width 1405 height 683
click at [280, 192] on link "B-W-13VN51Y" at bounding box center [272, 198] width 75 height 13
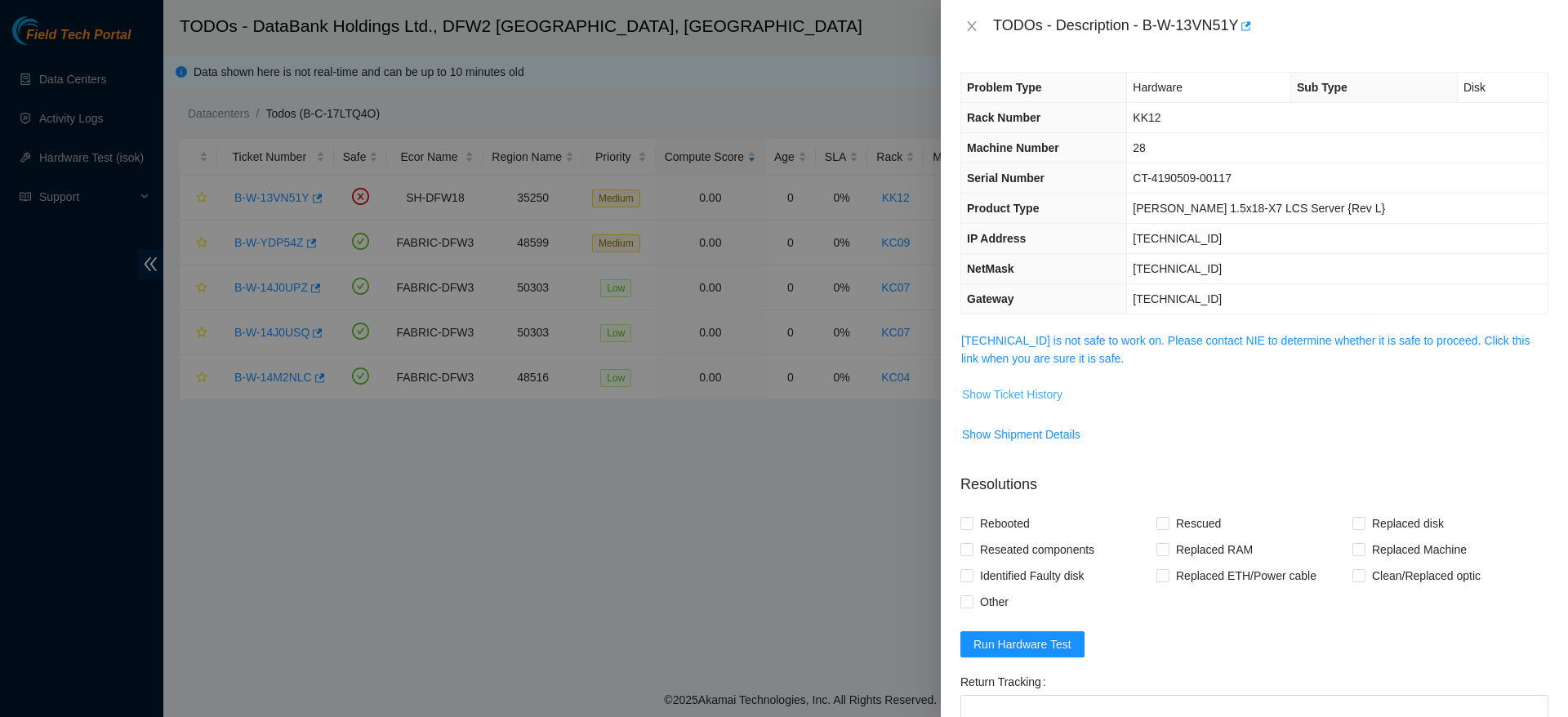
click at [990, 407] on button "Show Ticket History" at bounding box center [1012, 395] width 102 height 26
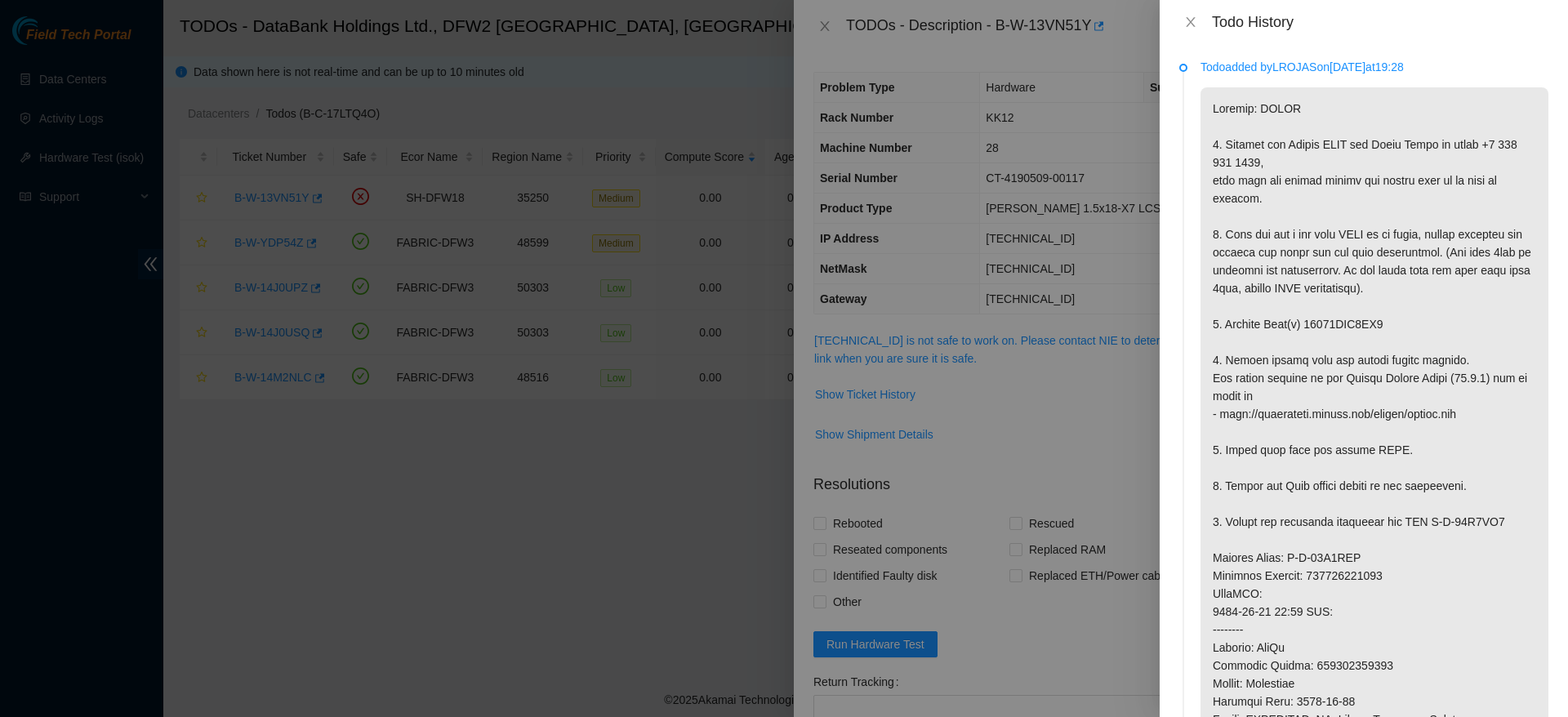
click at [1273, 369] on p at bounding box center [1374, 557] width 348 height 940
